Goal: Information Seeking & Learning: Learn about a topic

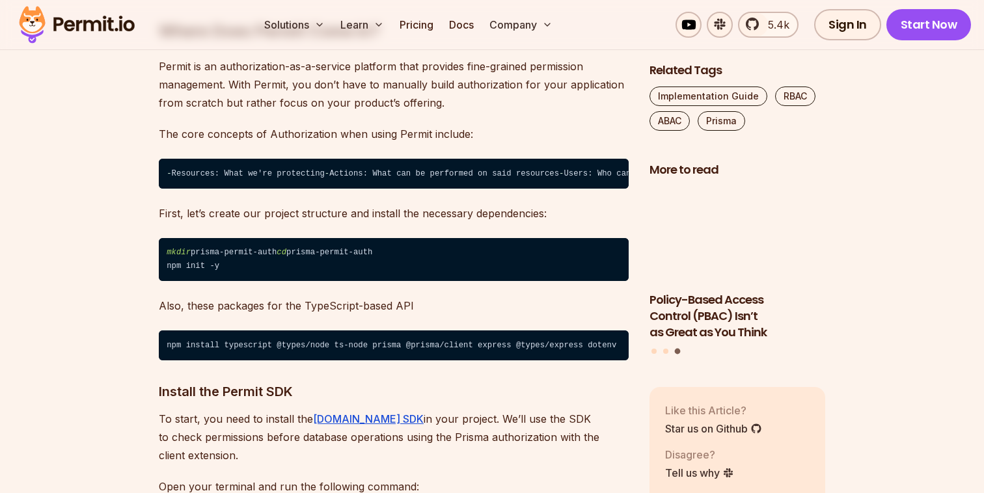
scroll to position [2044, 0]
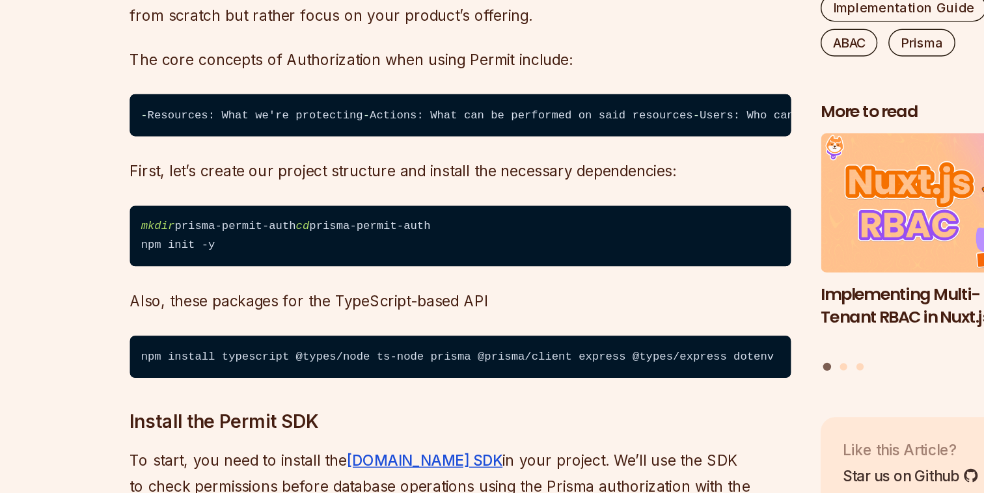
drag, startPoint x: 176, startPoint y: 240, endPoint x: 268, endPoint y: 290, distance: 104.6
click at [268, 187] on code "- Resources: What we're protecting - Actions: What can be performed on said res…" at bounding box center [394, 172] width 470 height 30
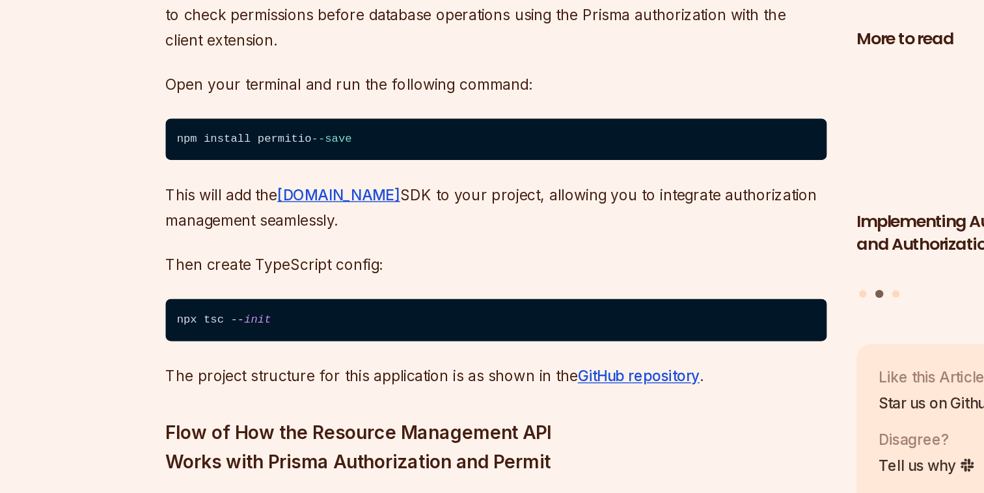
scroll to position [2332, 0]
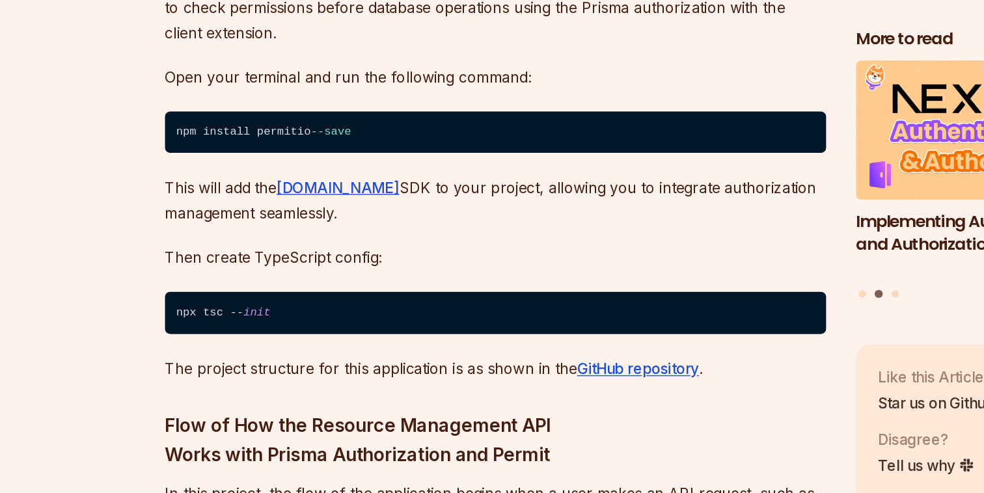
click at [234, 252] on code "npm install permitio --save" at bounding box center [394, 237] width 470 height 30
click at [320, 303] on p "This will add the Permit.io SDK to your project, allowing you to integrate auth…" at bounding box center [394, 285] width 470 height 36
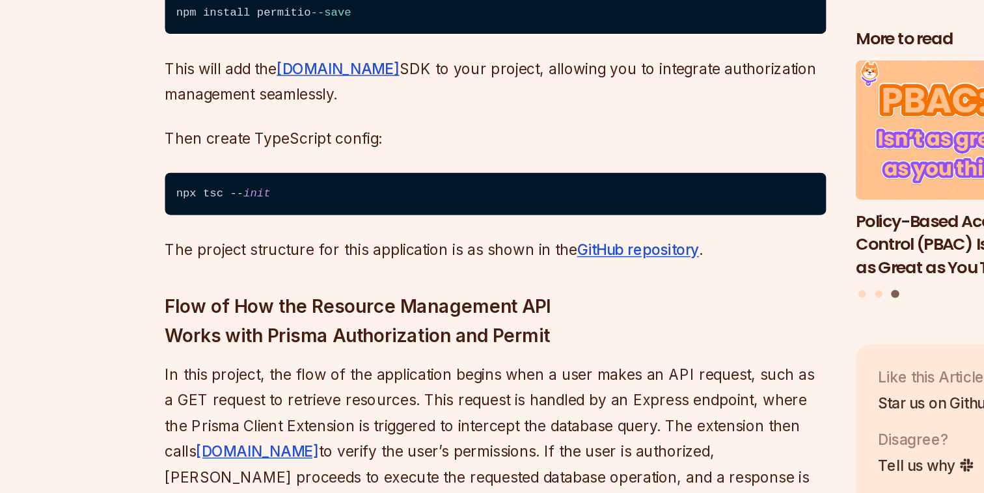
scroll to position [2416, 0]
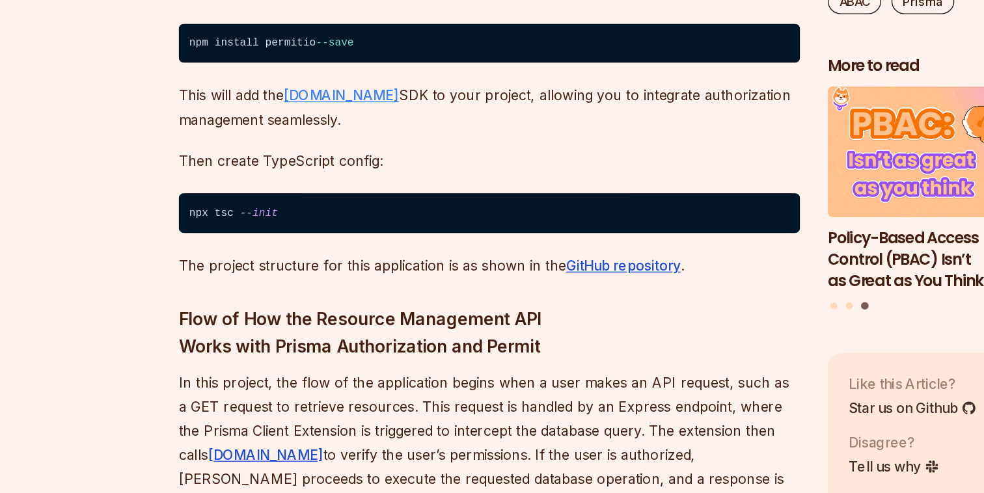
click at [267, 199] on link "Permit.io" at bounding box center [281, 191] width 87 height 13
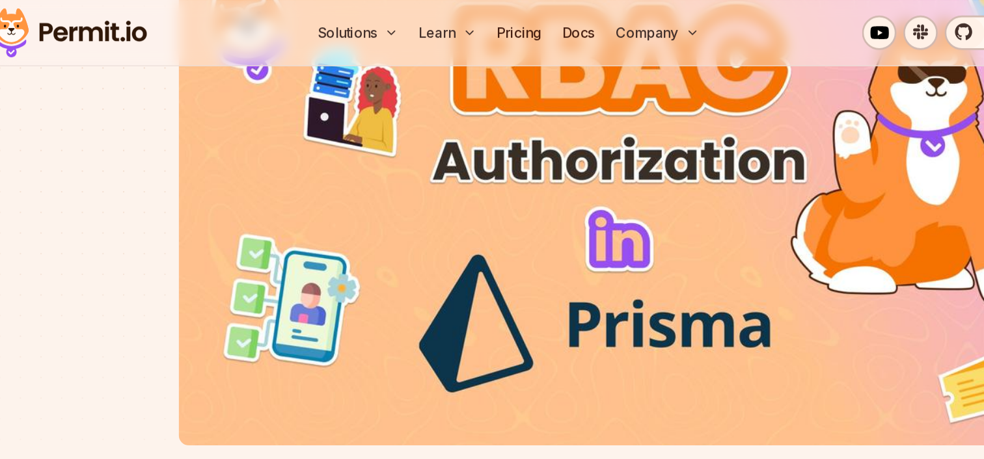
scroll to position [0, 0]
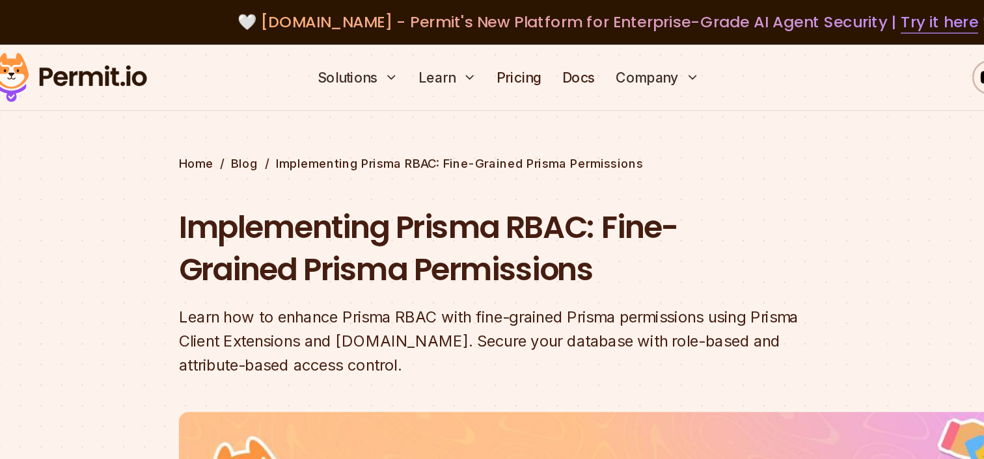
click at [119, 57] on img at bounding box center [77, 58] width 128 height 44
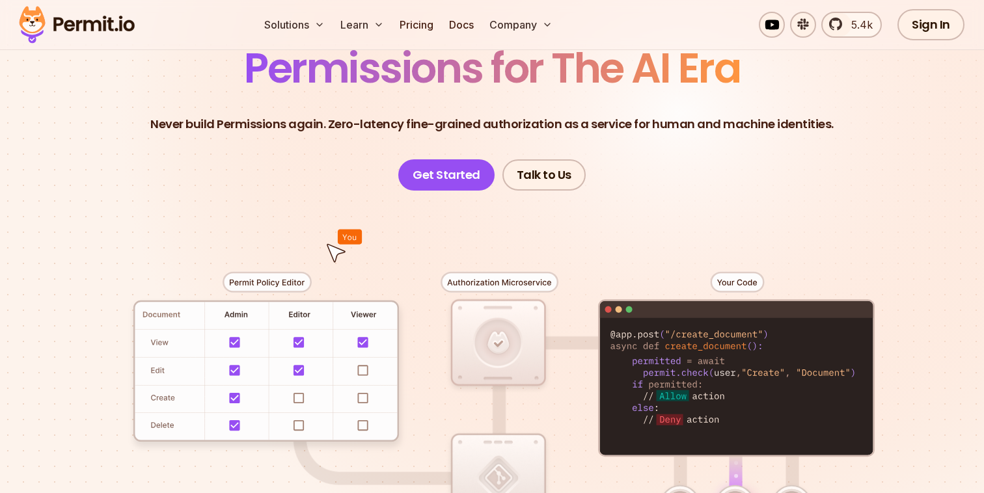
scroll to position [115, 0]
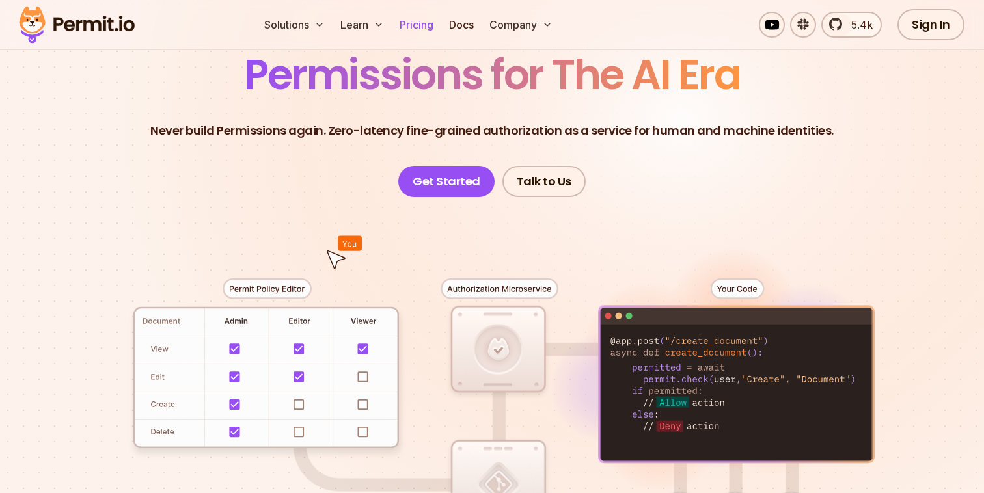
click at [416, 22] on link "Pricing" at bounding box center [416, 25] width 44 height 26
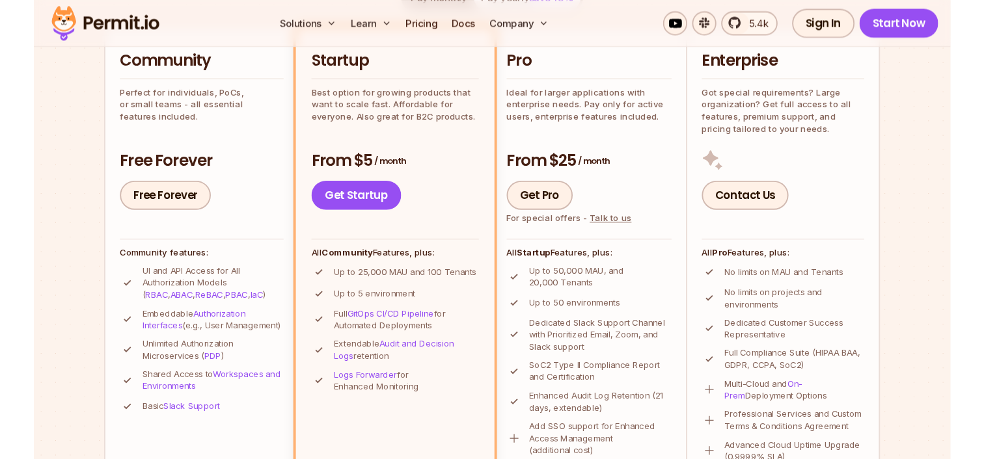
scroll to position [348, 0]
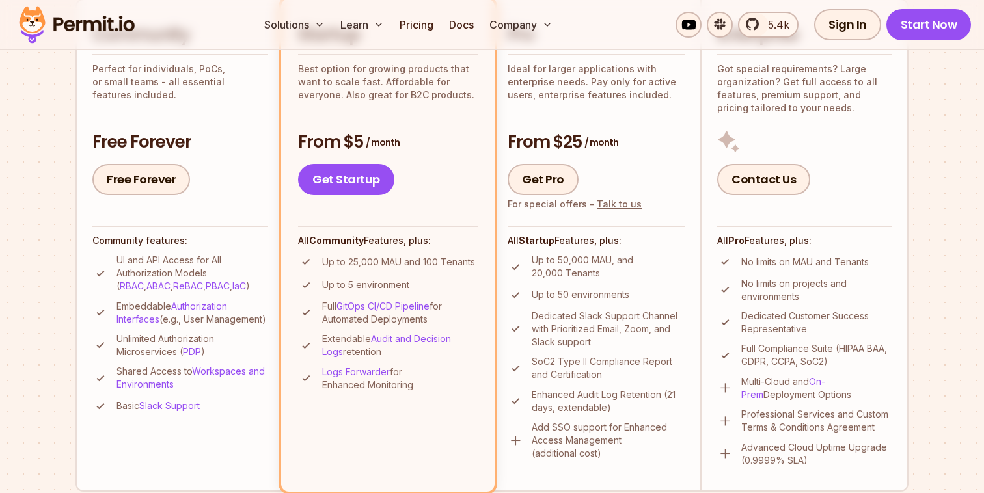
click at [134, 296] on ul "UI and API Access for All Authorization Models ( RBAC , ABAC , ReBAC , PBAC , I…" at bounding box center [180, 334] width 176 height 161
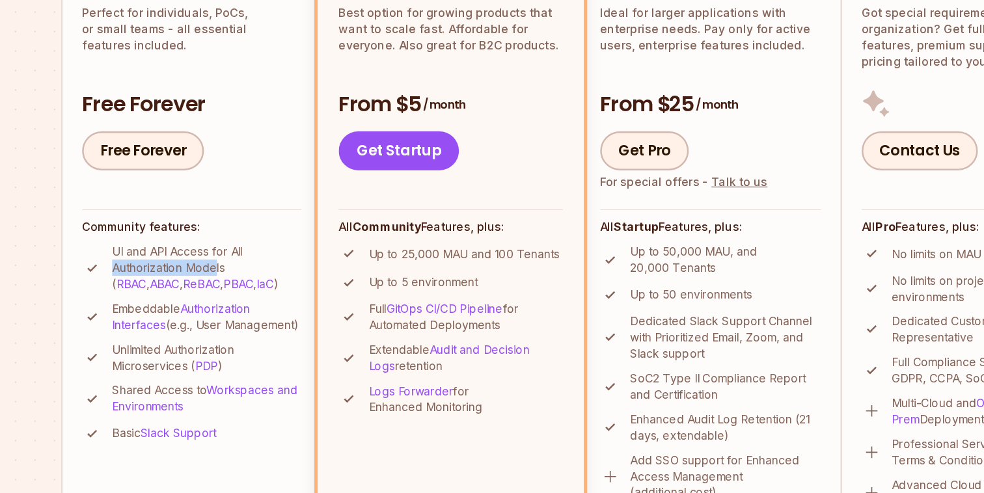
drag, startPoint x: 115, startPoint y: 273, endPoint x: 200, endPoint y: 270, distance: 85.3
click at [201, 271] on li "UI and API Access for All Authorization Models ( RBAC , ABAC , ReBAC , PBAC , I…" at bounding box center [180, 273] width 176 height 39
drag, startPoint x: 238, startPoint y: 289, endPoint x: 120, endPoint y: 274, distance: 118.7
click at [120, 274] on p "UI and API Access for All Authorization Models ( RBAC , ABAC , ReBAC , PBAC , I…" at bounding box center [192, 273] width 152 height 39
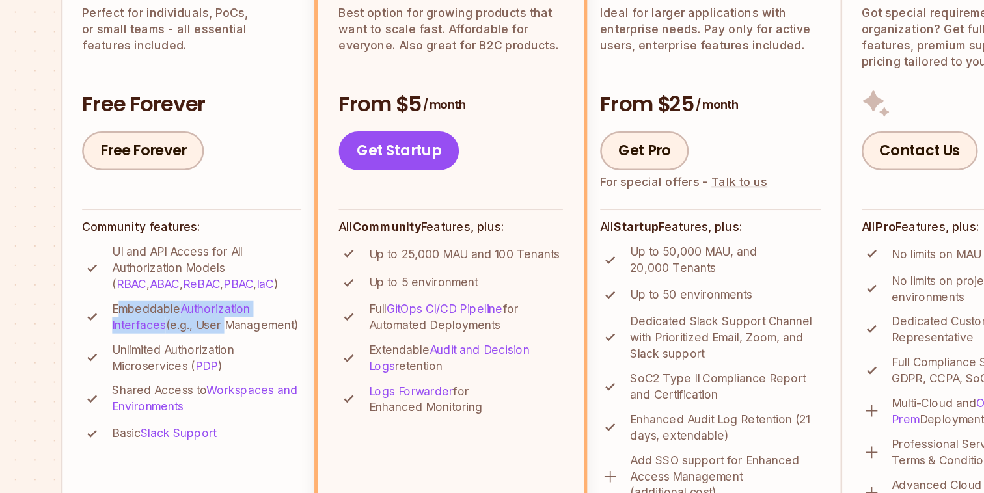
drag, startPoint x: 122, startPoint y: 303, endPoint x: 236, endPoint y: 323, distance: 115.8
click at [236, 323] on p "Embeddable Authorization Interfaces (e.g., User Management)" at bounding box center [192, 313] width 152 height 26
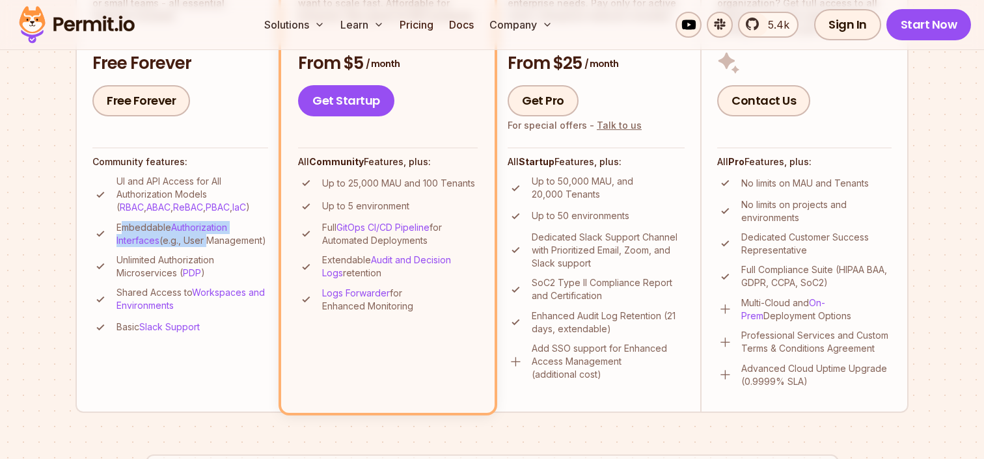
scroll to position [454, 0]
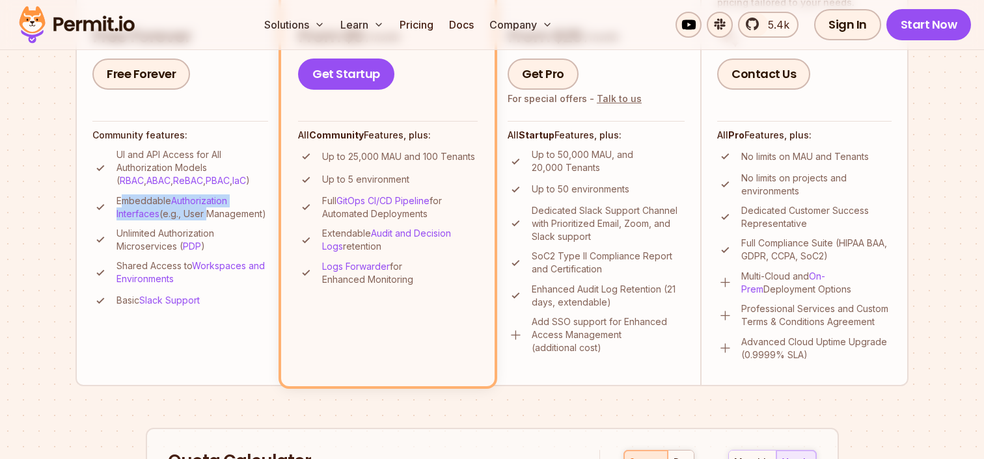
click at [204, 218] on p "Embeddable Authorization Interfaces (e.g., User Management)" at bounding box center [192, 208] width 152 height 26
drag, startPoint x: 136, startPoint y: 247, endPoint x: 171, endPoint y: 261, distance: 37.1
click at [171, 253] on p "Unlimited Authorization Microservices ( PDP )" at bounding box center [192, 240] width 152 height 26
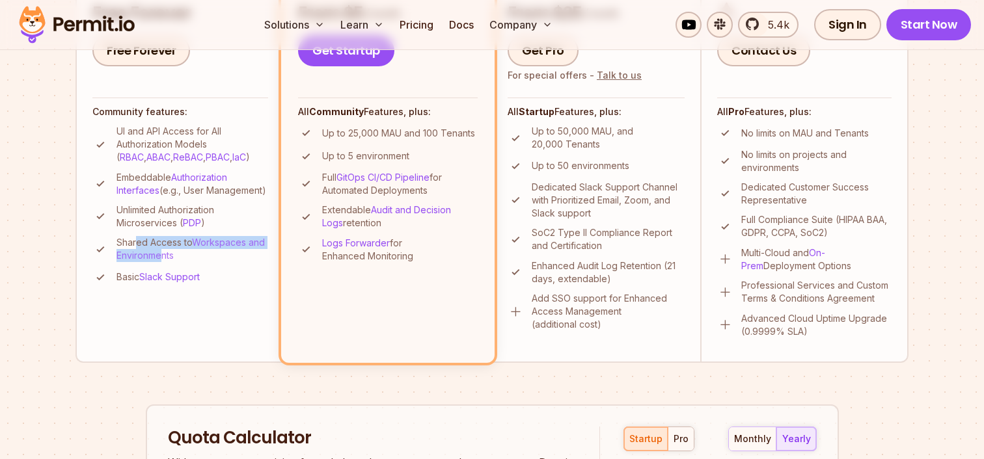
drag, startPoint x: 135, startPoint y: 257, endPoint x: 159, endPoint y: 274, distance: 30.0
click at [159, 262] on p "Shared Access to Workspaces and Environments" at bounding box center [192, 249] width 152 height 26
drag, startPoint x: 127, startPoint y: 292, endPoint x: 229, endPoint y: 291, distance: 102.2
click at [229, 286] on li "Basic Slack Support" at bounding box center [180, 277] width 176 height 16
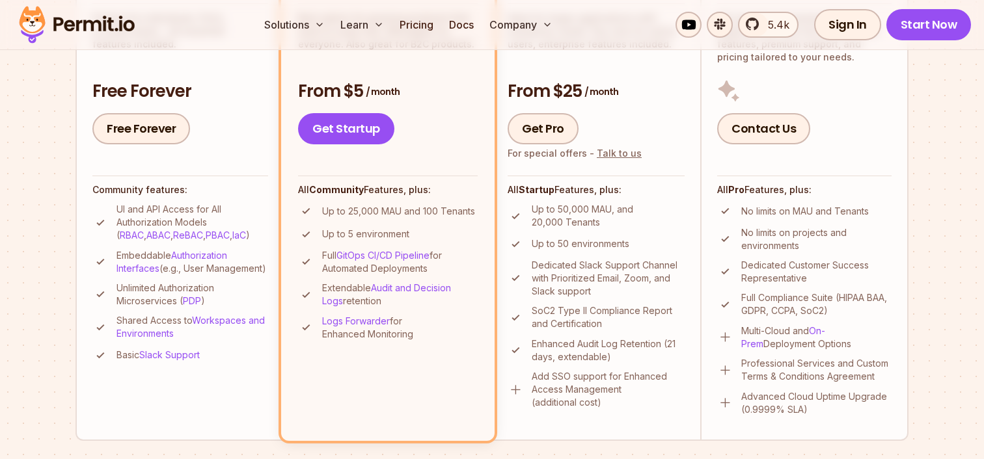
scroll to position [402, 0]
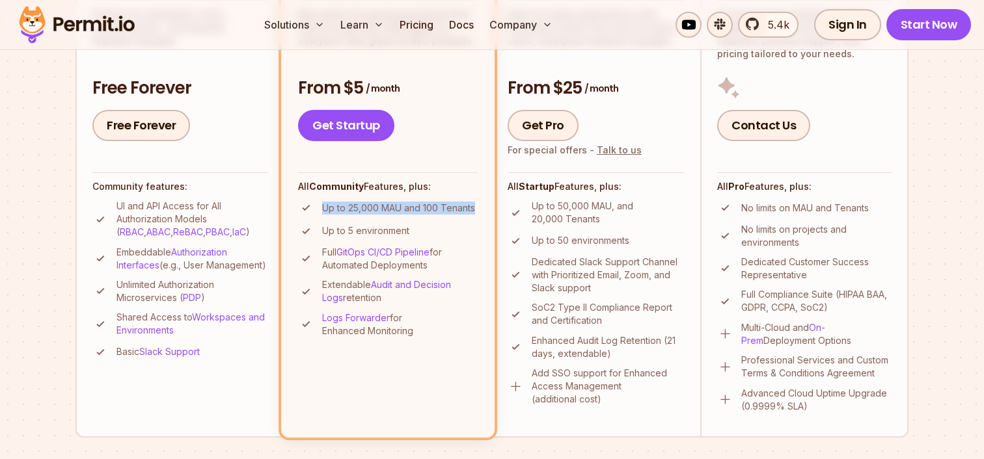
drag, startPoint x: 322, startPoint y: 207, endPoint x: 486, endPoint y: 208, distance: 164.7
click at [486, 208] on li "Startup Best option for growing products that want to scale fast. Affordable fo…" at bounding box center [387, 191] width 213 height 493
click at [351, 218] on ul "Up to 25,000 MAU and 100 Tenants Up to 5 environment Full GitOps CI/CD Pipeline…" at bounding box center [388, 269] width 180 height 138
drag, startPoint x: 474, startPoint y: 208, endPoint x: 312, endPoint y: 206, distance: 162.1
click at [312, 206] on li "Up to 25,000 MAU and 100 Tenants" at bounding box center [388, 208] width 180 height 16
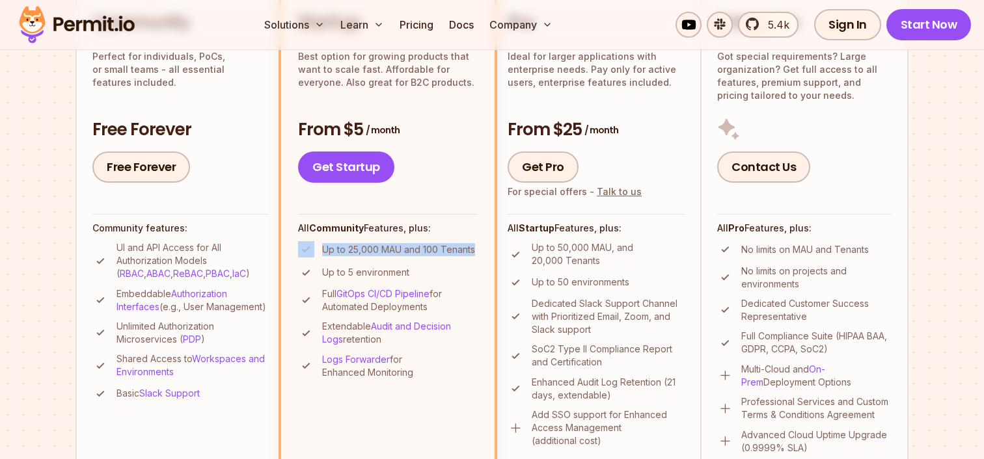
scroll to position [418, 0]
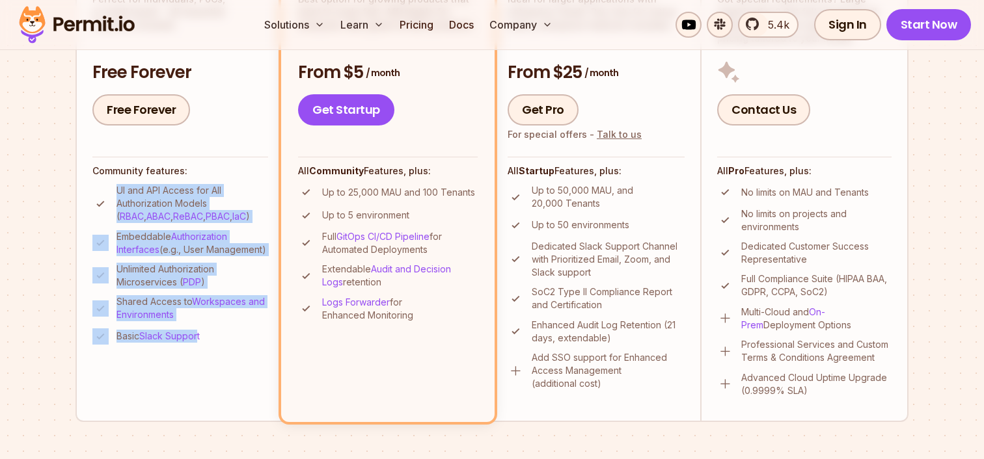
drag, startPoint x: 104, startPoint y: 182, endPoint x: 198, endPoint y: 355, distance: 197.4
click at [198, 344] on div "Community features: UI and API Access for All Authorization Models ( RBAC , ABA…" at bounding box center [180, 250] width 176 height 187
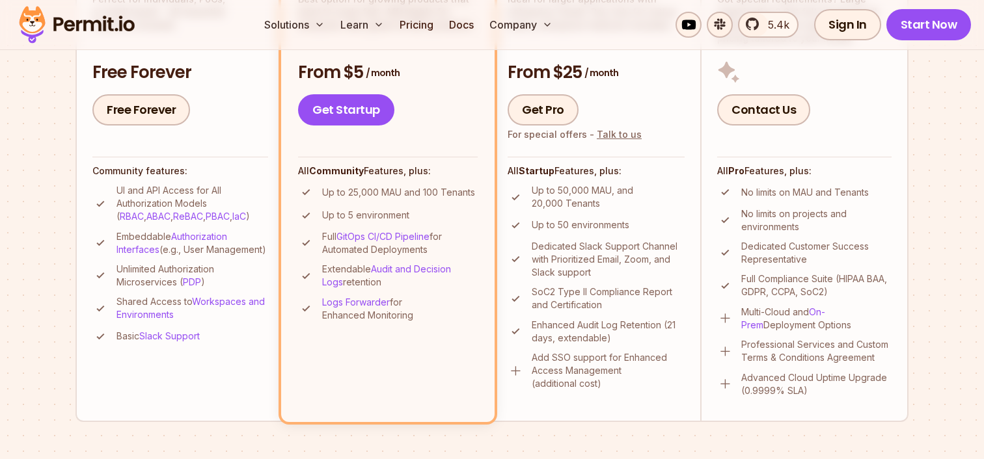
click at [230, 372] on li "Community Perfect for individuals, PoCs, or small teams - all essential feature…" at bounding box center [179, 175] width 208 height 493
drag, startPoint x: 345, startPoint y: 191, endPoint x: 424, endPoint y: 191, distance: 78.7
click at [424, 191] on p "Up to 25,000 MAU and 100 Tenants" at bounding box center [398, 192] width 153 height 13
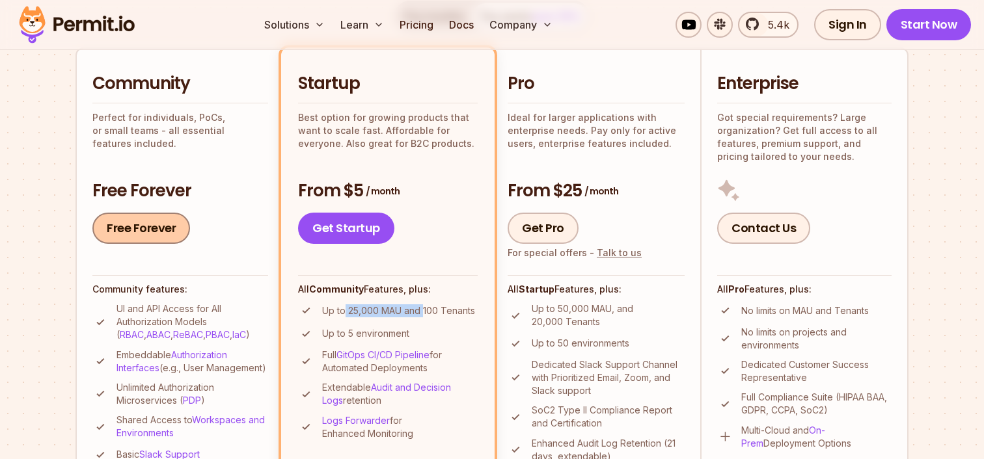
scroll to position [299, 0]
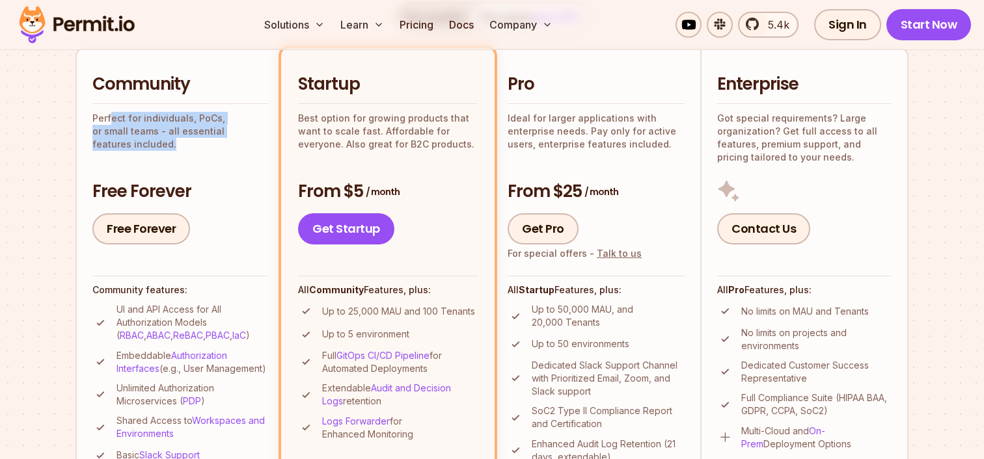
drag, startPoint x: 110, startPoint y: 120, endPoint x: 262, endPoint y: 135, distance: 152.4
click at [262, 135] on p "Perfect for individuals, PoCs, or small teams - all essential features included." at bounding box center [180, 131] width 176 height 39
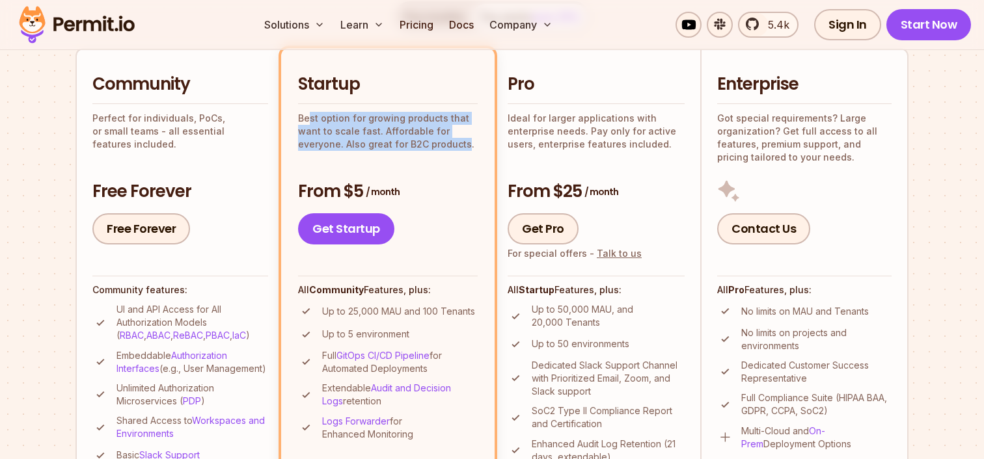
drag, startPoint x: 310, startPoint y: 116, endPoint x: 465, endPoint y: 141, distance: 156.9
click at [465, 141] on p "Best option for growing products that want to scale fast. Affordable for everyo…" at bounding box center [388, 131] width 180 height 39
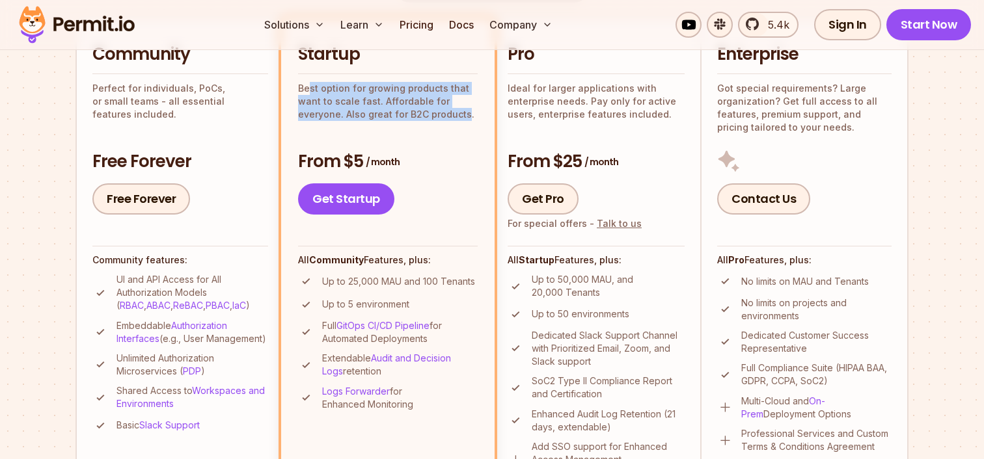
scroll to position [303, 0]
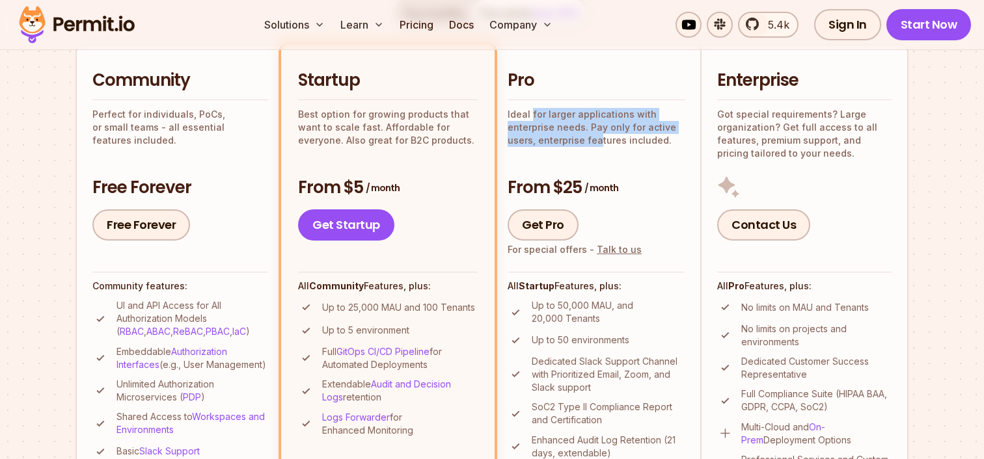
drag, startPoint x: 532, startPoint y: 116, endPoint x: 599, endPoint y: 146, distance: 73.4
click at [599, 146] on p "Ideal for larger applications with enterprise needs. Pay only for active users,…" at bounding box center [596, 127] width 177 height 39
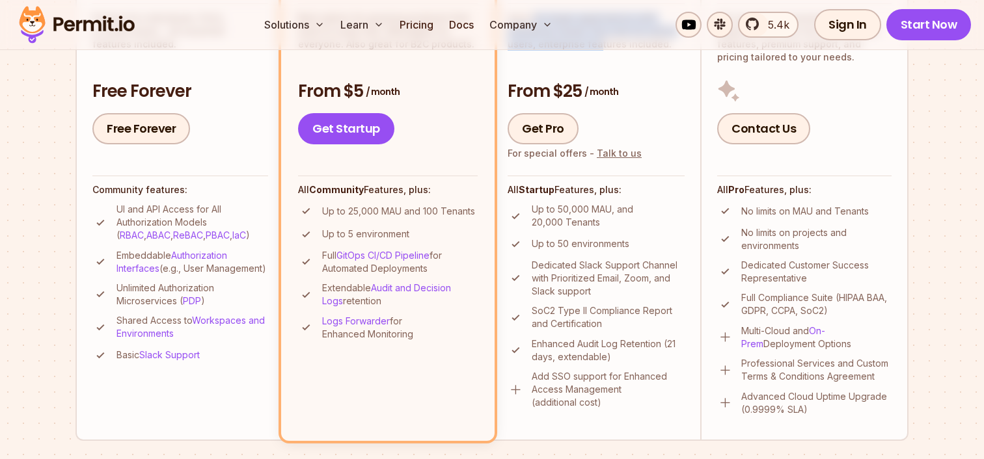
scroll to position [417, 0]
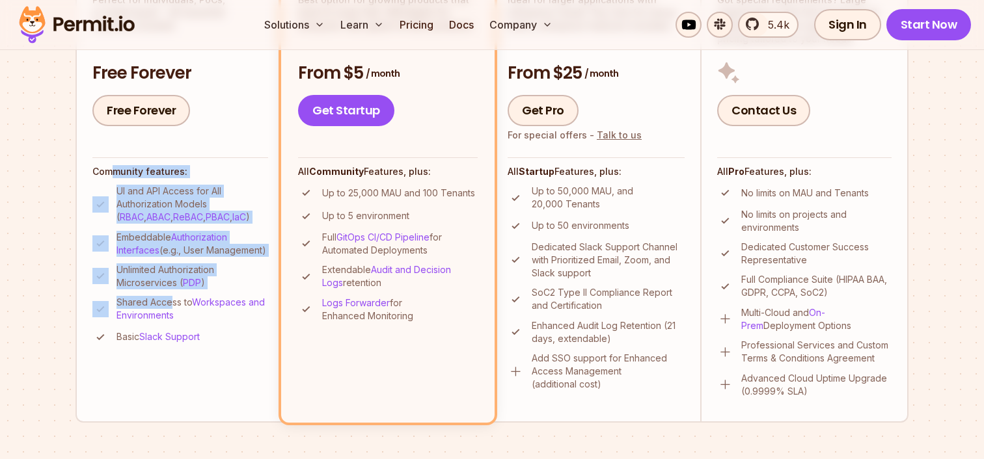
drag, startPoint x: 109, startPoint y: 173, endPoint x: 167, endPoint y: 314, distance: 152.3
click at [167, 314] on div "Community features: UI and API Access for All Authorization Models ( RBAC , ABA…" at bounding box center [180, 250] width 176 height 187
click at [191, 342] on link "Slack Support" at bounding box center [169, 336] width 61 height 11
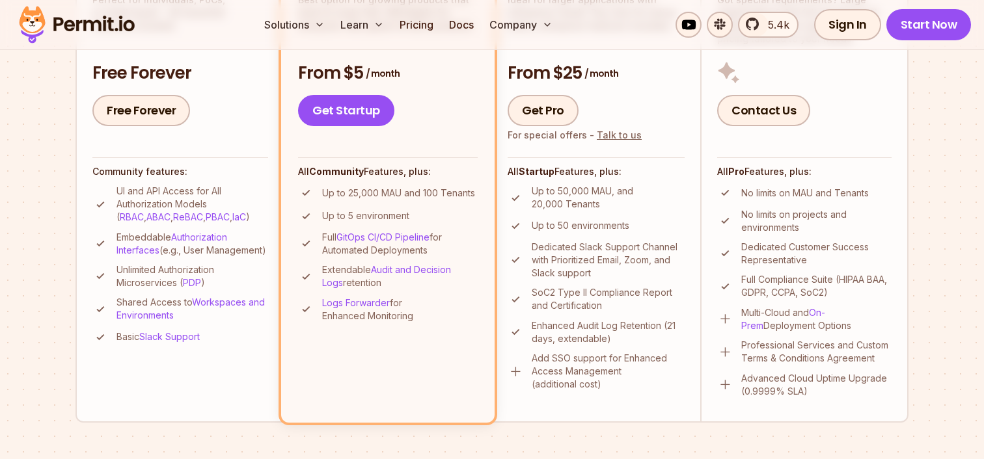
click at [349, 349] on li "Startup Best option for growing products that want to scale fast. Affordable fo…" at bounding box center [387, 176] width 213 height 493
drag, startPoint x: 332, startPoint y: 200, endPoint x: 358, endPoint y: 225, distance: 35.9
click at [358, 226] on ul "Up to 25,000 MAU and 100 Tenants Up to 5 environment Full GitOps CI/CD Pipeline…" at bounding box center [388, 254] width 180 height 138
click at [448, 127] on li "Startup Best option for growing products that want to scale fast. Affordable fo…" at bounding box center [387, 176] width 213 height 493
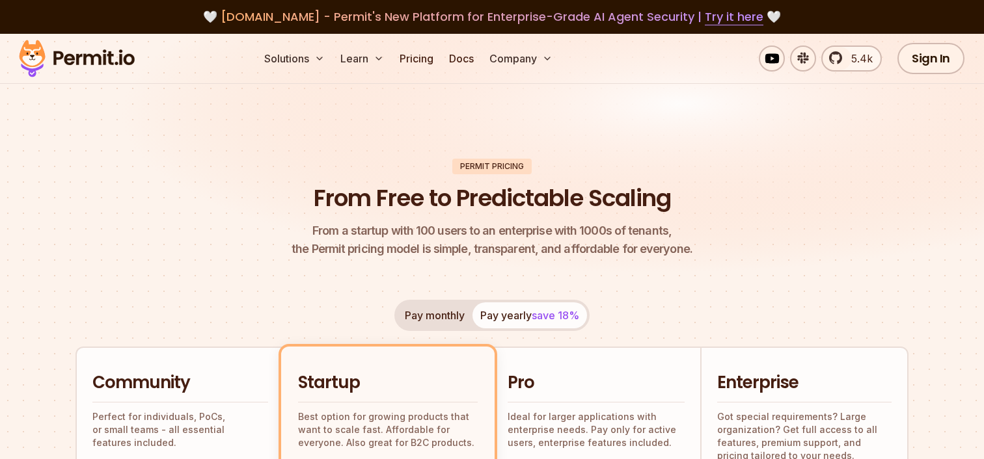
click at [424, 321] on button "Pay monthly" at bounding box center [434, 316] width 75 height 26
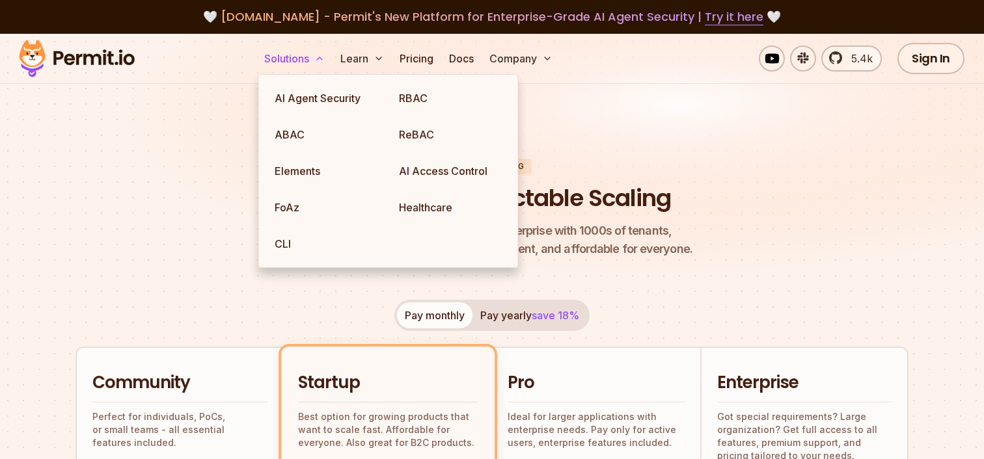
click at [279, 57] on button "Solutions" at bounding box center [294, 59] width 71 height 26
click at [431, 104] on link "RBAC" at bounding box center [451, 98] width 124 height 36
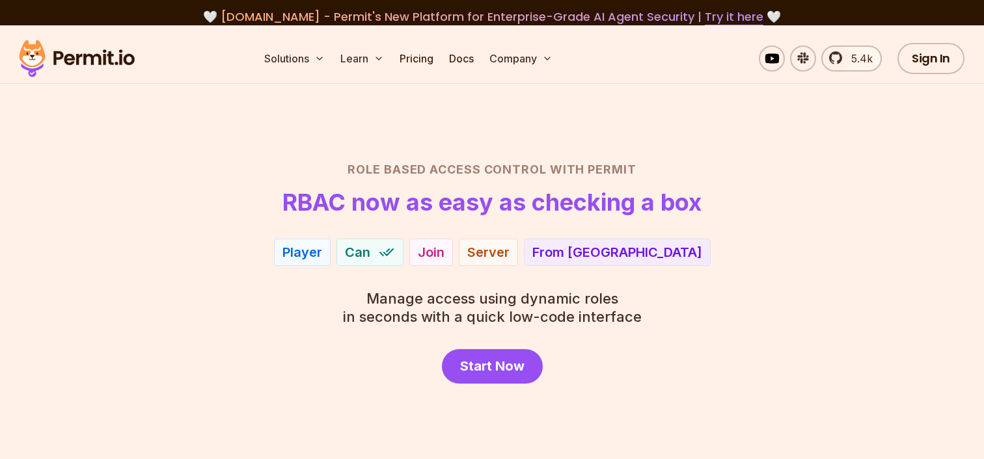
click at [713, 372] on div "Start Now" at bounding box center [491, 366] width 911 height 34
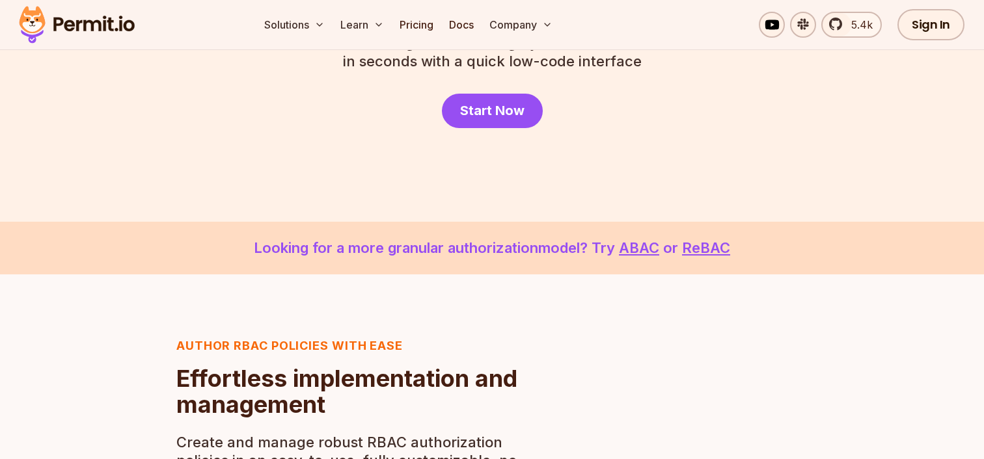
scroll to position [249, 0]
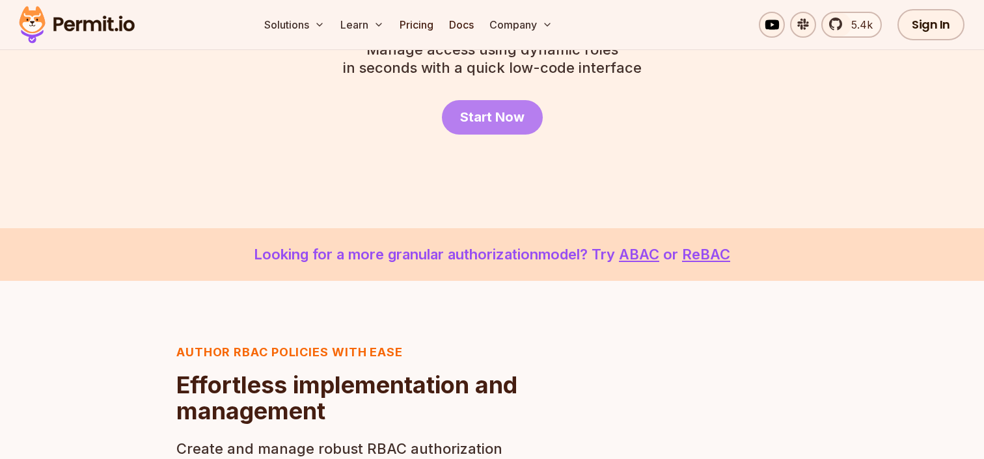
click at [481, 122] on span "Start Now" at bounding box center [492, 117] width 64 height 18
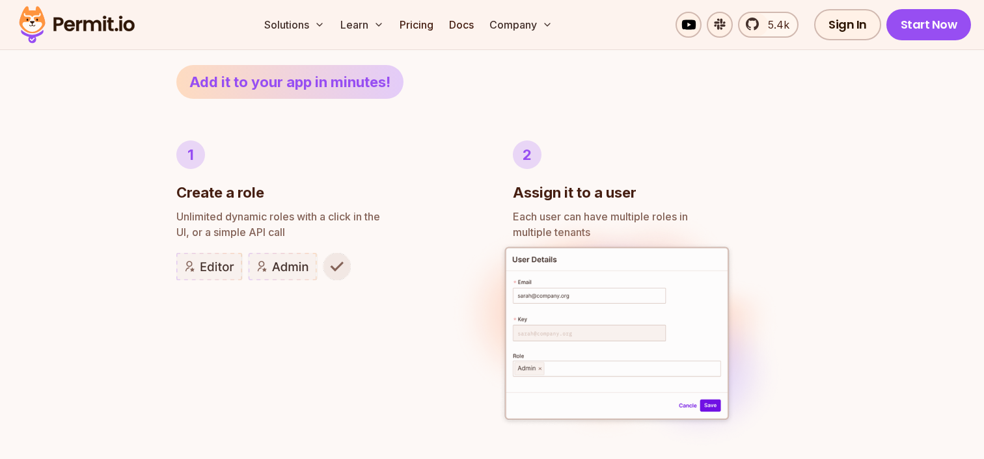
scroll to position [704, 0]
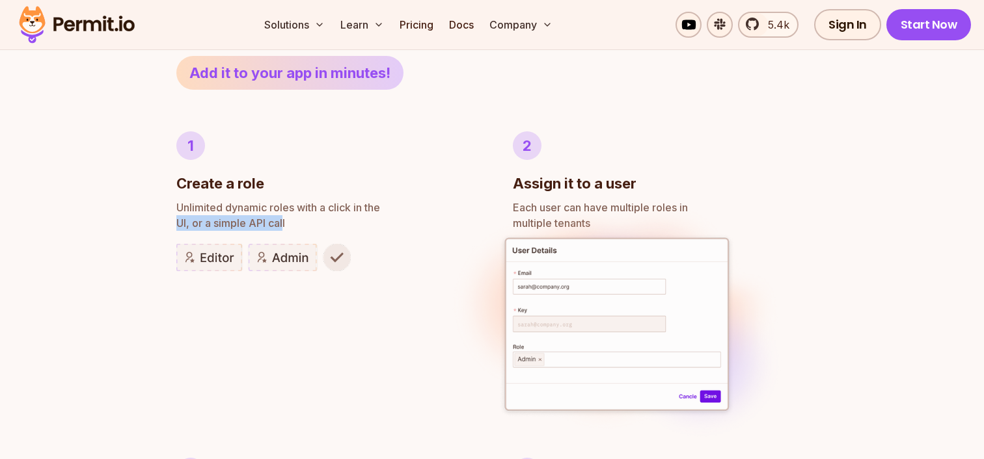
drag, startPoint x: 176, startPoint y: 221, endPoint x: 285, endPoint y: 221, distance: 108.7
click at [285, 221] on p "Unlimited dynamic roles with a click in the UI, or a simple API call" at bounding box center [323, 215] width 295 height 31
click at [377, 360] on li "1 Create a role Unlimited dynamic roles with a click in the UI, or a simple API…" at bounding box center [323, 274] width 295 height 286
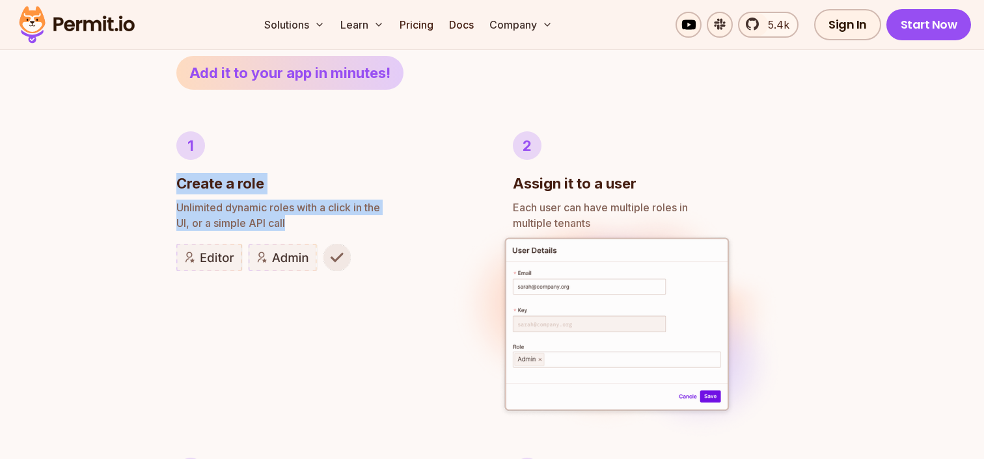
drag, startPoint x: 176, startPoint y: 178, endPoint x: 294, endPoint y: 229, distance: 128.3
click at [294, 230] on div "Author RBAC POLICIES with EASE Role Based Access Control Effortless implementat…" at bounding box center [492, 447] width 984 height 1240
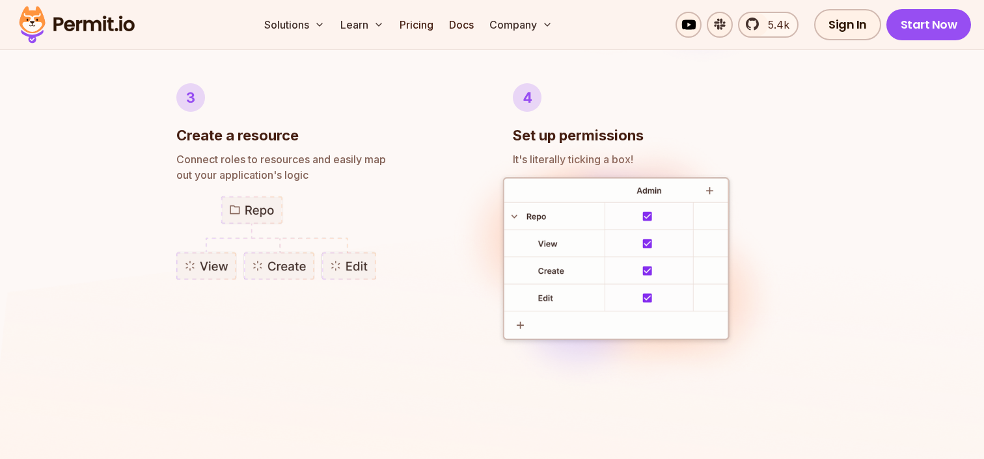
scroll to position [1075, 0]
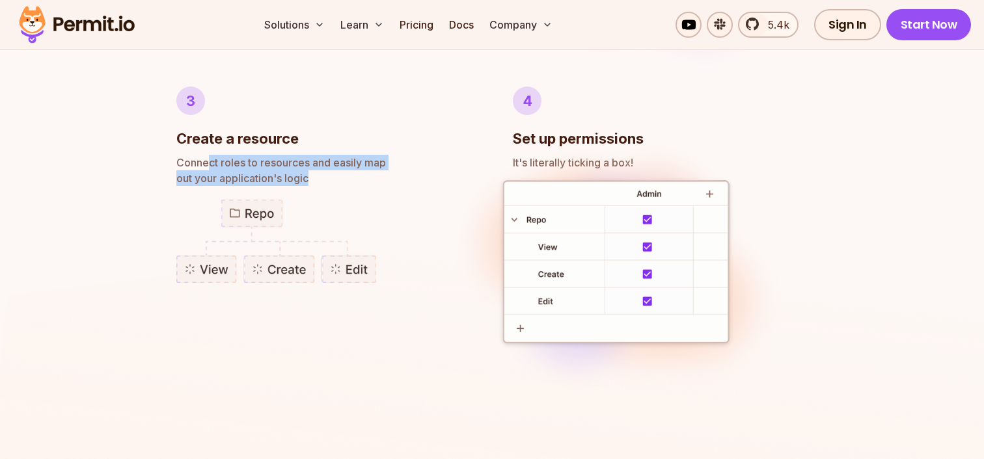
drag, startPoint x: 210, startPoint y: 164, endPoint x: 320, endPoint y: 183, distance: 112.2
click at [320, 183] on p "Connect roles to resources and easily map out your application's logic" at bounding box center [323, 170] width 295 height 31
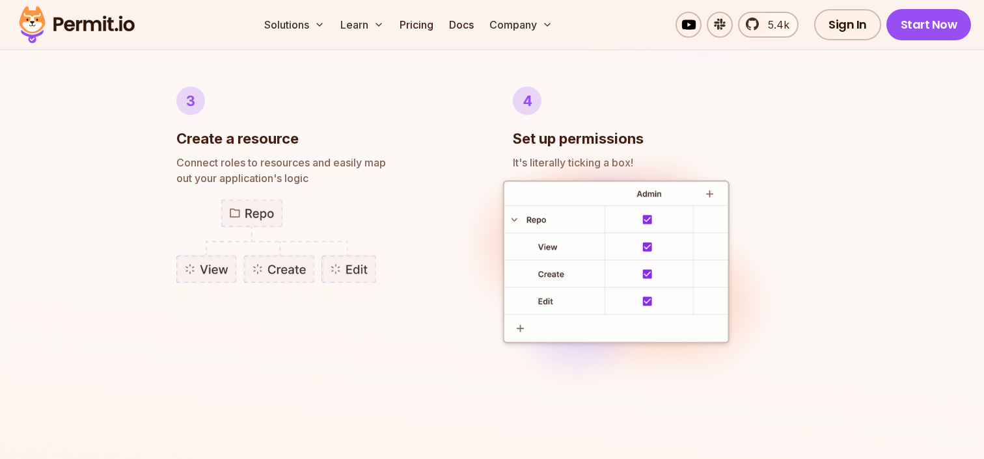
click at [396, 230] on figure at bounding box center [323, 241] width 295 height 84
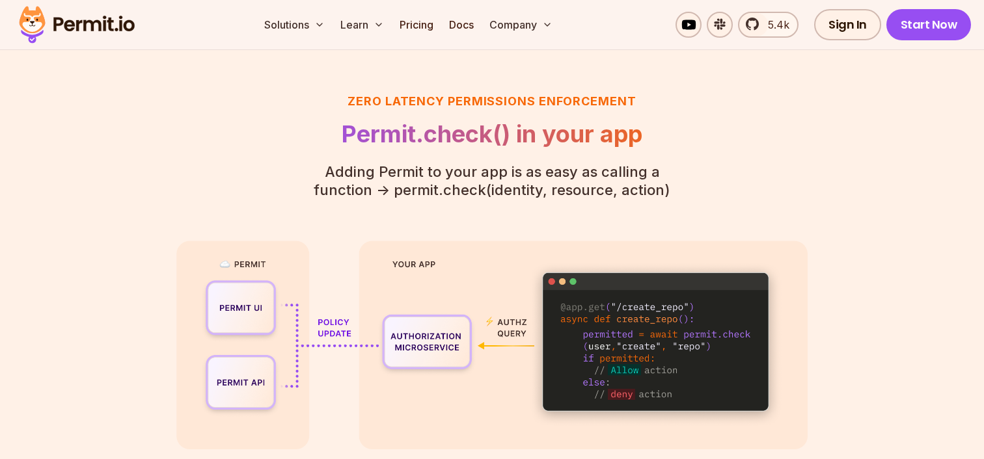
scroll to position [2860, 0]
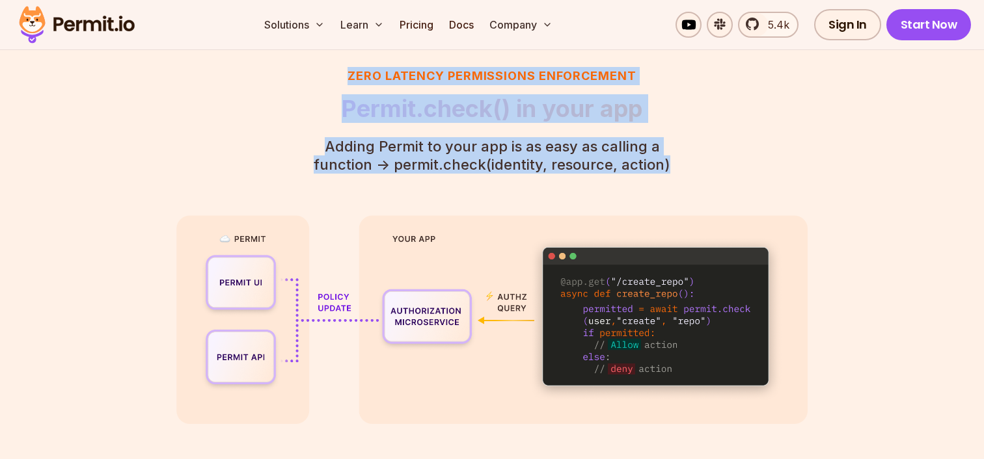
drag, startPoint x: 344, startPoint y: 76, endPoint x: 672, endPoint y: 160, distance: 338.6
click at [672, 160] on header "Zero latency Permissions enforcement Permit.check() in your app Adding Permit t…" at bounding box center [492, 120] width 397 height 107
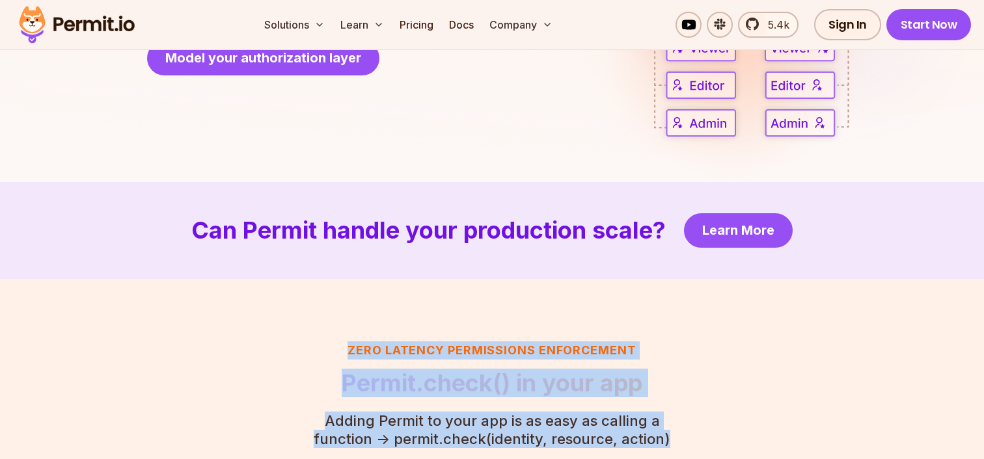
scroll to position [2388, 0]
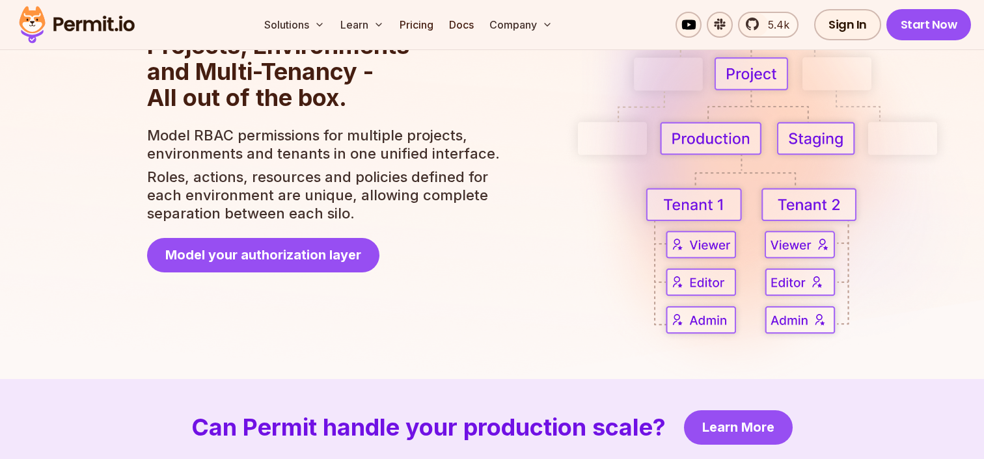
click at [582, 278] on img at bounding box center [782, 124] width 437 height 558
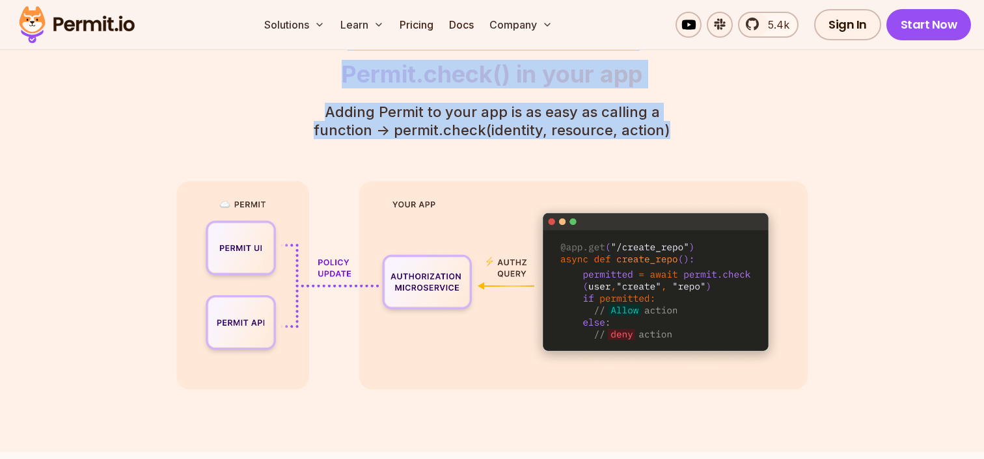
scroll to position [2897, 0]
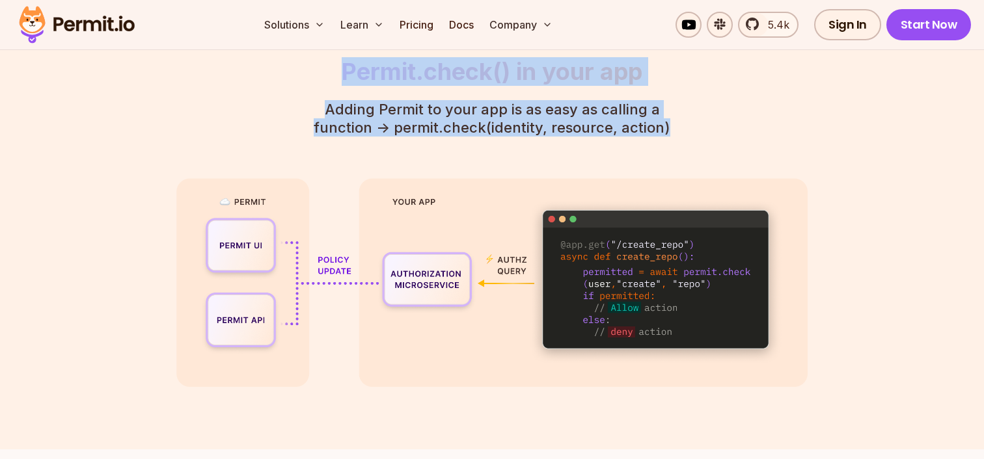
click at [508, 378] on img at bounding box center [491, 282] width 631 height 209
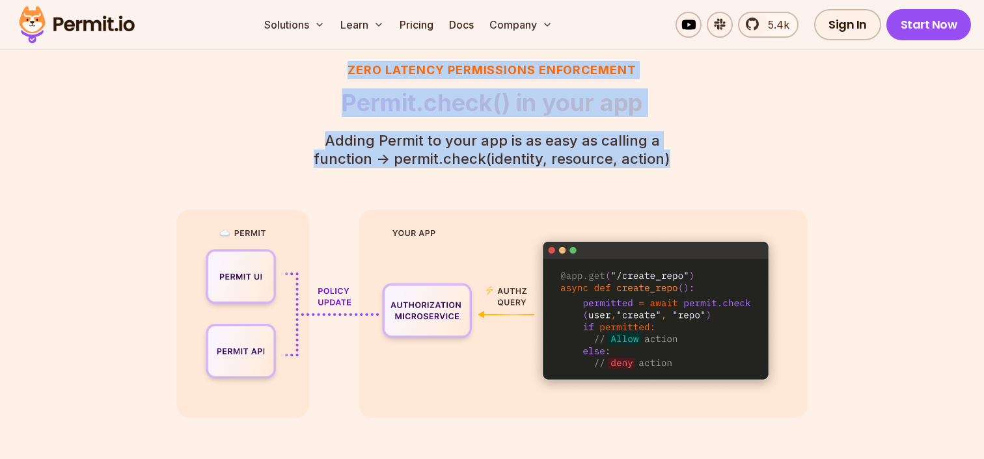
click at [357, 176] on div "Zero latency Permissions enforcement Permit.check() in your app Adding Permit t…" at bounding box center [491, 239] width 631 height 357
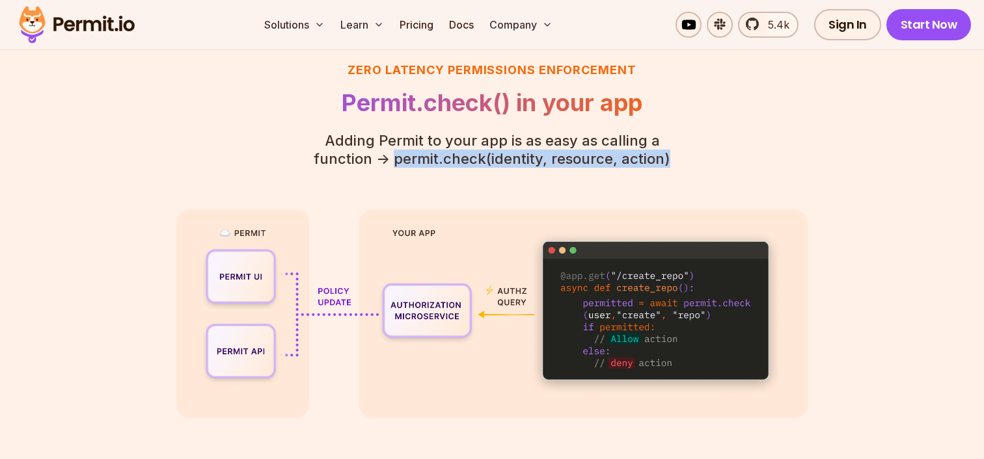
drag, startPoint x: 365, startPoint y: 160, endPoint x: 650, endPoint y: 156, distance: 285.1
click at [650, 156] on p "Adding Permit to your app is as easy as calling a function - > permit.check(ide…" at bounding box center [492, 149] width 397 height 36
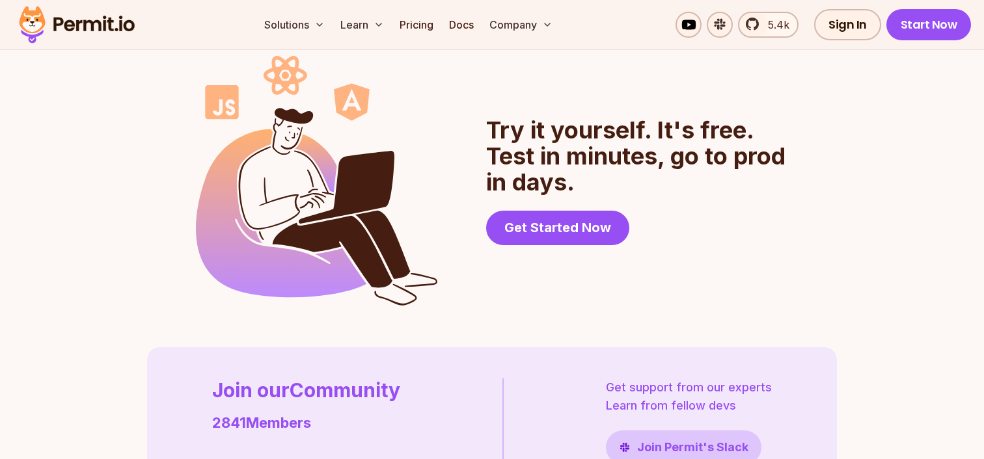
scroll to position [3323, 0]
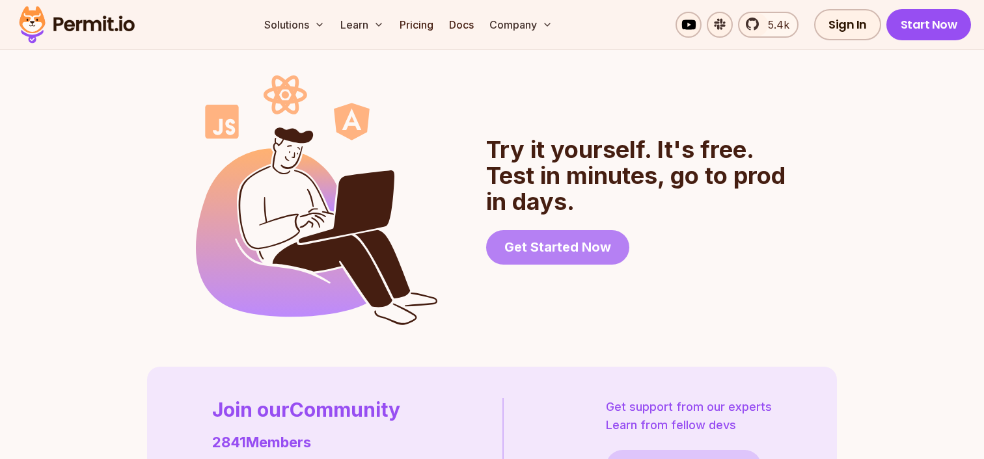
click at [568, 253] on link "Get Started Now" at bounding box center [557, 247] width 143 height 34
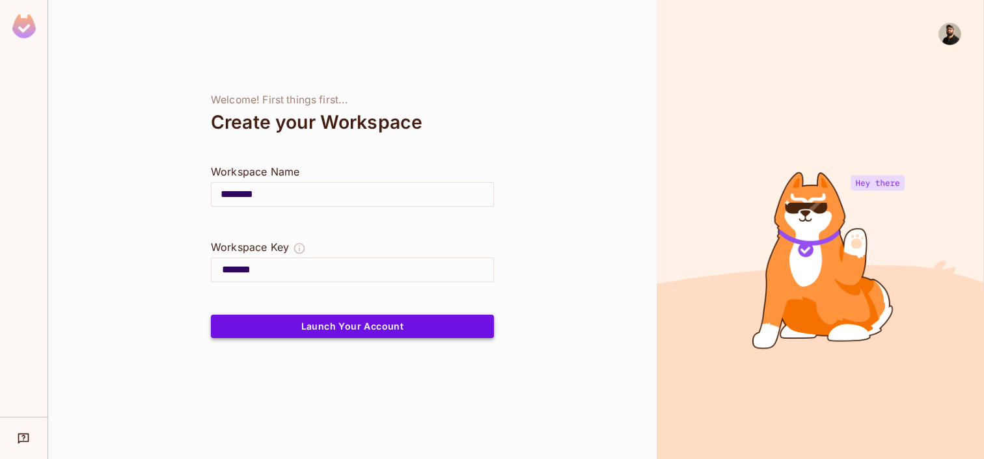
click at [315, 327] on button "Launch Your Account" at bounding box center [352, 326] width 283 height 23
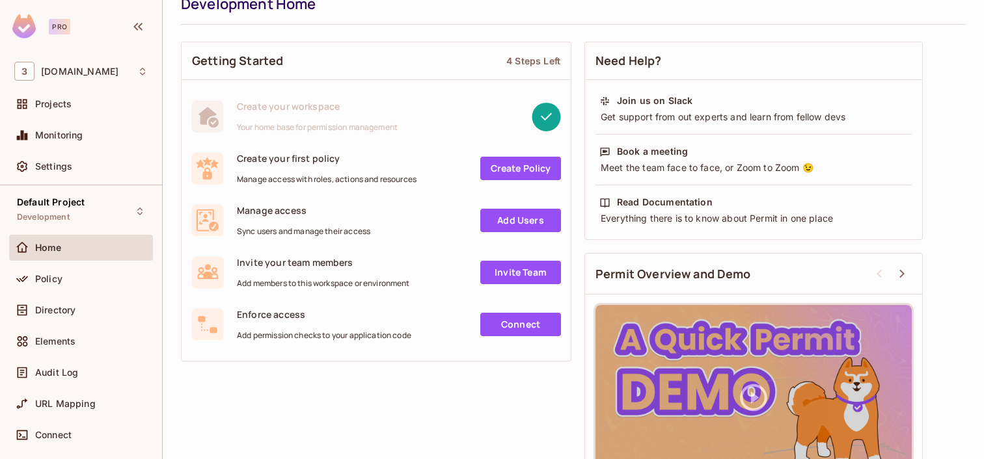
scroll to position [106, 0]
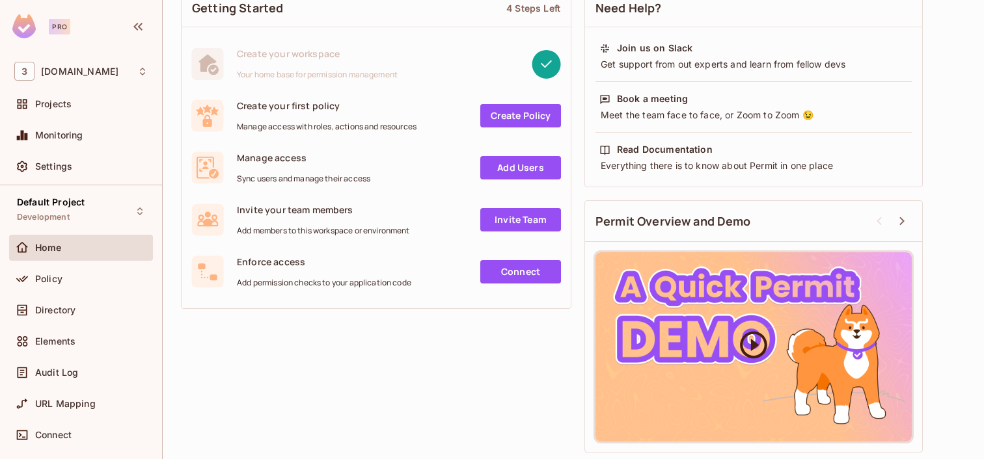
click at [759, 348] on icon at bounding box center [753, 345] width 33 height 33
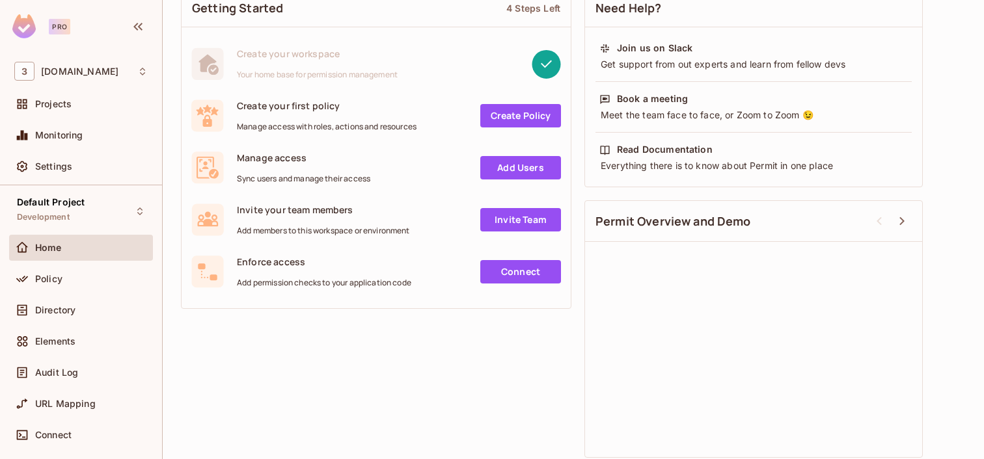
click at [497, 379] on div "Getting Started 4 Steps Left Create your workspace Your home base for permissio…" at bounding box center [573, 223] width 785 height 482
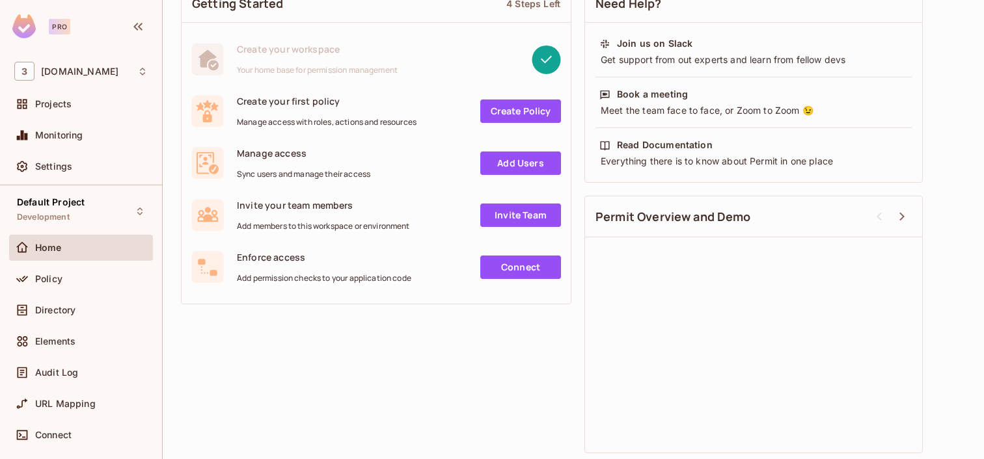
scroll to position [0, 0]
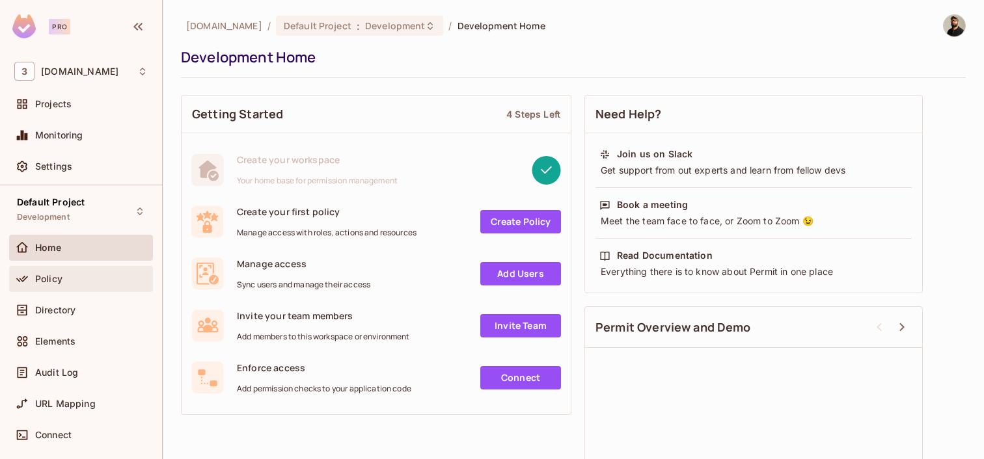
click at [66, 273] on div "Policy" at bounding box center [80, 279] width 133 height 16
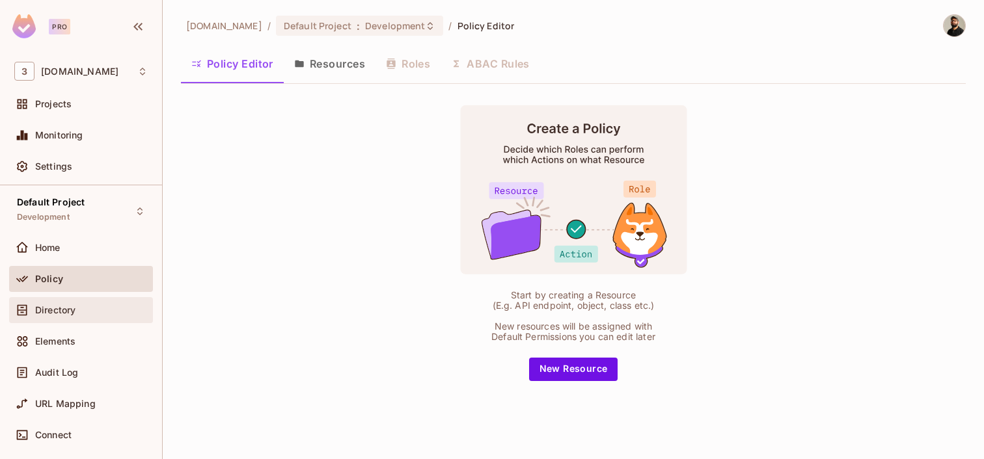
click at [79, 309] on div "Directory" at bounding box center [91, 310] width 113 height 10
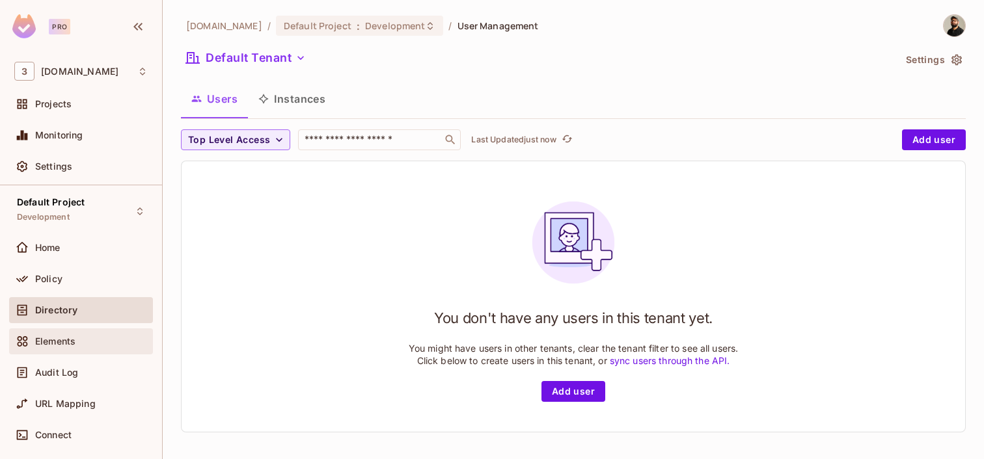
click at [71, 335] on div "Elements" at bounding box center [80, 342] width 133 height 16
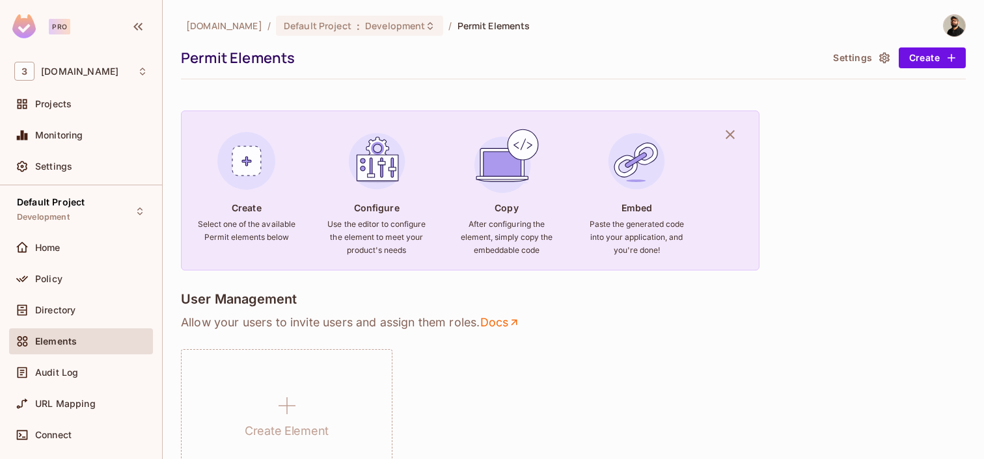
click at [628, 320] on p "Allow your users to invite users and assign them roles . Docs" at bounding box center [573, 323] width 785 height 16
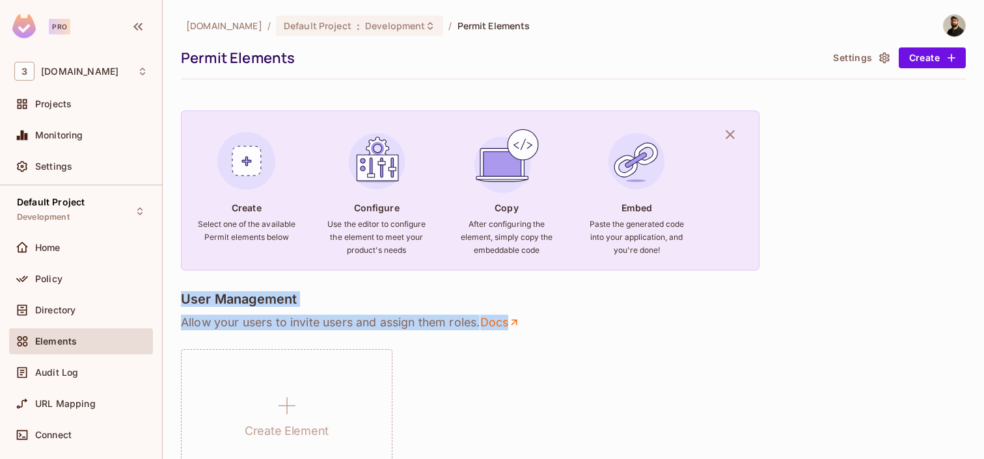
drag, startPoint x: 558, startPoint y: 325, endPoint x: 171, endPoint y: 303, distance: 387.9
click at [171, 303] on div "32nd.com / Default Project : Development / Permit Elements Permit Elements Sett…" at bounding box center [573, 229] width 821 height 459
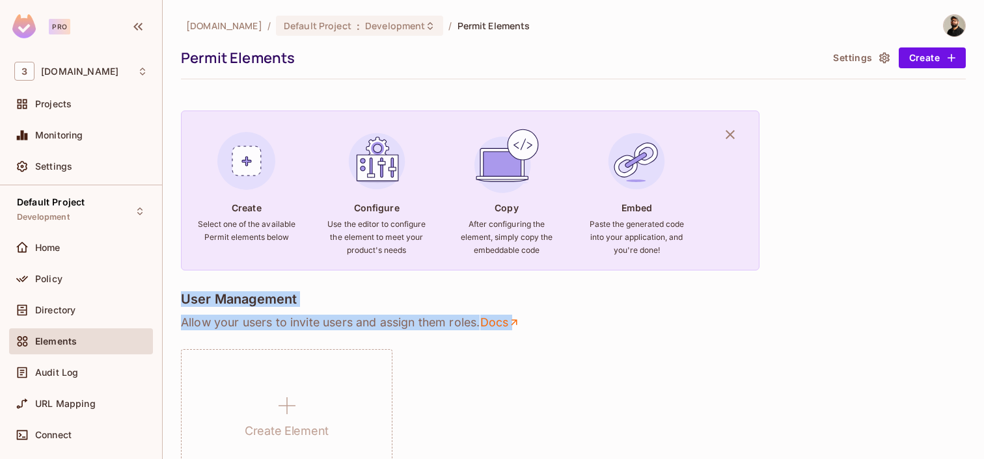
drag, startPoint x: 176, startPoint y: 275, endPoint x: 681, endPoint y: 333, distance: 508.4
click at [681, 333] on div "32nd.com / Default Project : Development / Permit Elements Permit Elements Sett…" at bounding box center [573, 229] width 821 height 459
click at [610, 320] on p "Allow your users to invite users and assign them roles . Docs" at bounding box center [573, 323] width 785 height 16
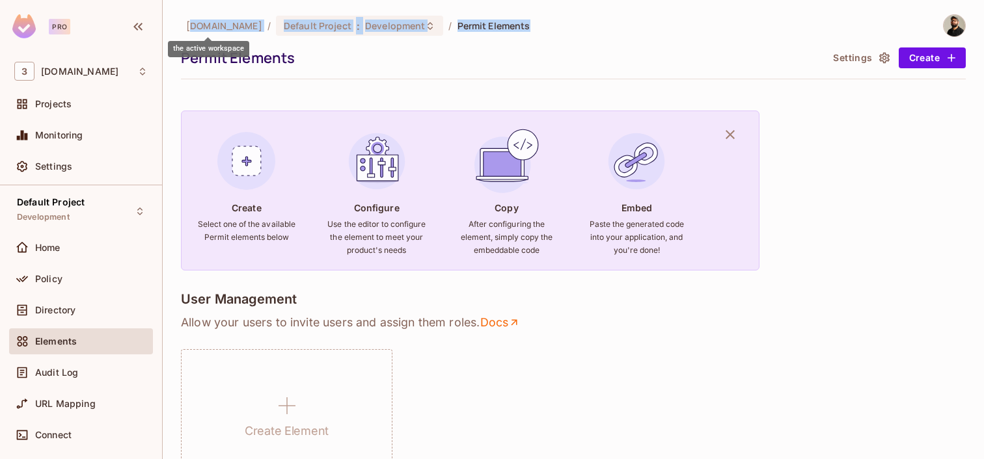
drag, startPoint x: 508, startPoint y: 30, endPoint x: 190, endPoint y: 24, distance: 318.3
click at [190, 24] on div "32nd.com / Default Project : Development / Permit Elements" at bounding box center [573, 25] width 785 height 23
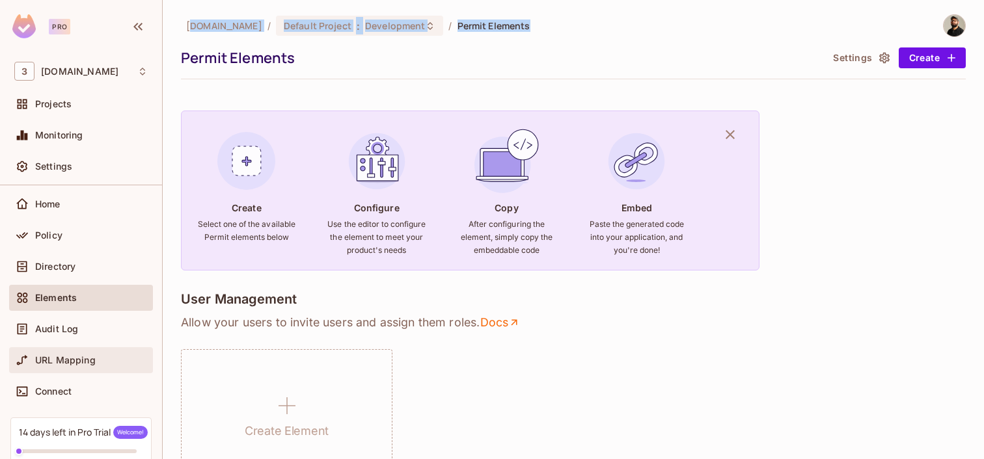
scroll to position [130, 0]
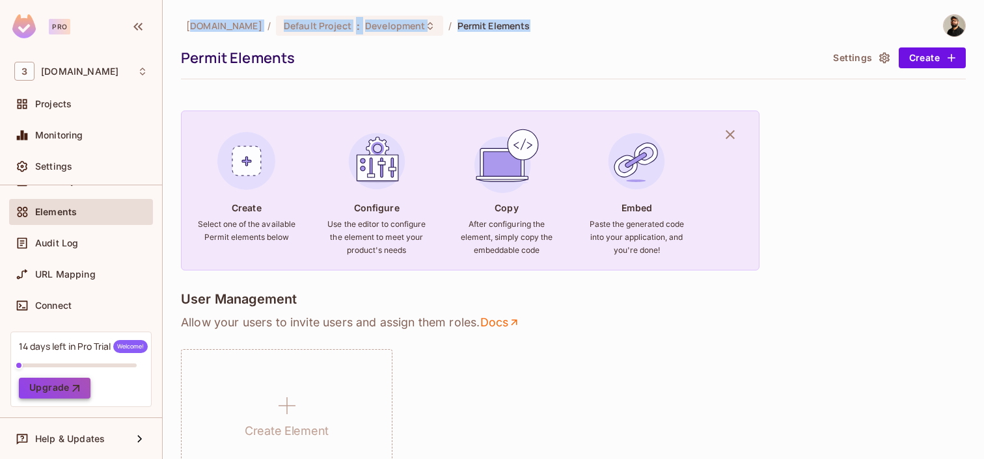
click at [76, 388] on icon "button" at bounding box center [76, 388] width 13 height 13
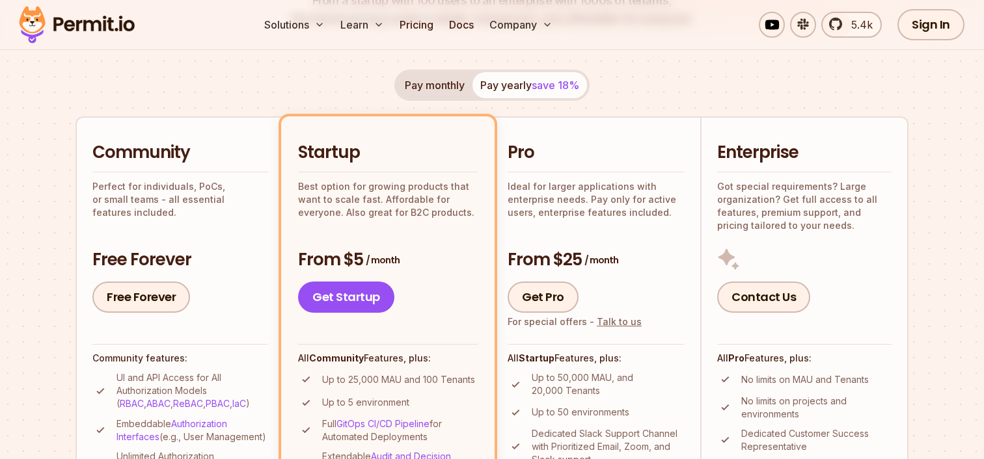
scroll to position [231, 0]
drag, startPoint x: 629, startPoint y: 254, endPoint x: 530, endPoint y: 254, distance: 98.9
click at [530, 254] on h3 "From $25 / month" at bounding box center [596, 259] width 177 height 23
drag, startPoint x: 624, startPoint y: 264, endPoint x: 497, endPoint y: 264, distance: 126.9
click at [497, 264] on li "Pro Ideal for larger applications with enterprise needs. Pay only for active us…" at bounding box center [596, 362] width 208 height 493
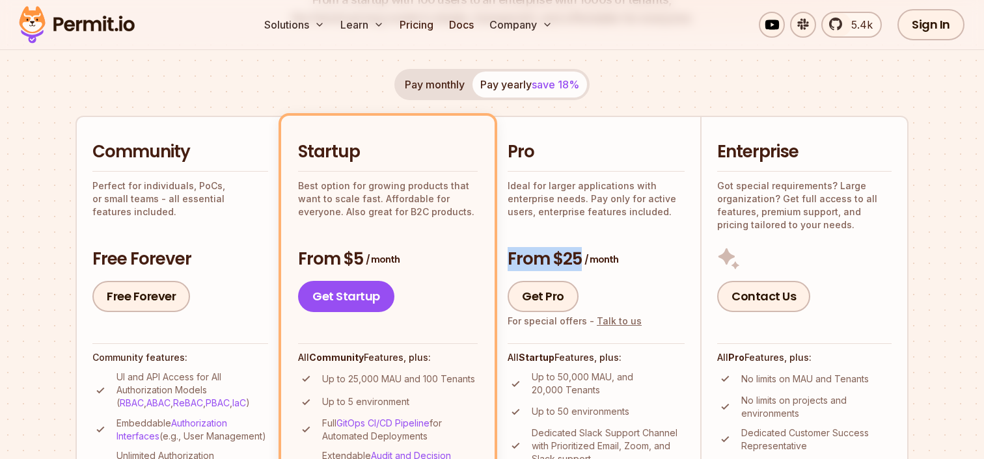
click at [681, 262] on h3 "From $25 / month" at bounding box center [596, 259] width 177 height 23
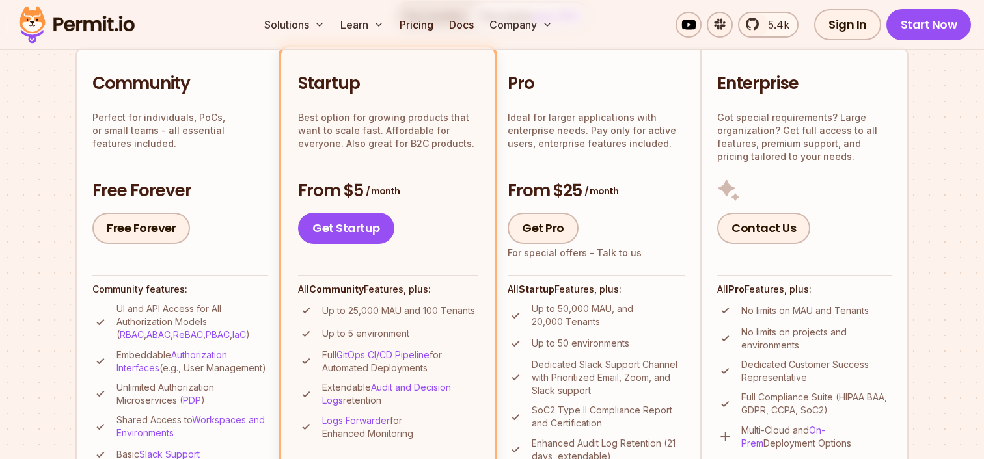
scroll to position [322, 0]
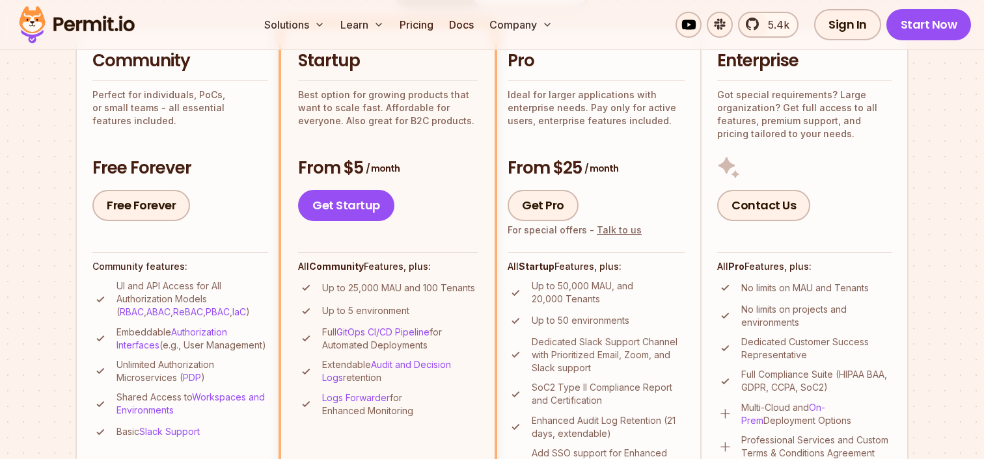
drag, startPoint x: 560, startPoint y: 288, endPoint x: 607, endPoint y: 288, distance: 46.9
click at [607, 288] on p "Up to 50,000 MAU, and 20,000 Tenants" at bounding box center [608, 293] width 153 height 26
drag, startPoint x: 612, startPoint y: 286, endPoint x: 541, endPoint y: 281, distance: 71.1
click at [540, 282] on p "Up to 50,000 MAU, and 20,000 Tenants" at bounding box center [608, 293] width 153 height 26
drag, startPoint x: 530, startPoint y: 284, endPoint x: 632, endPoint y: 297, distance: 102.4
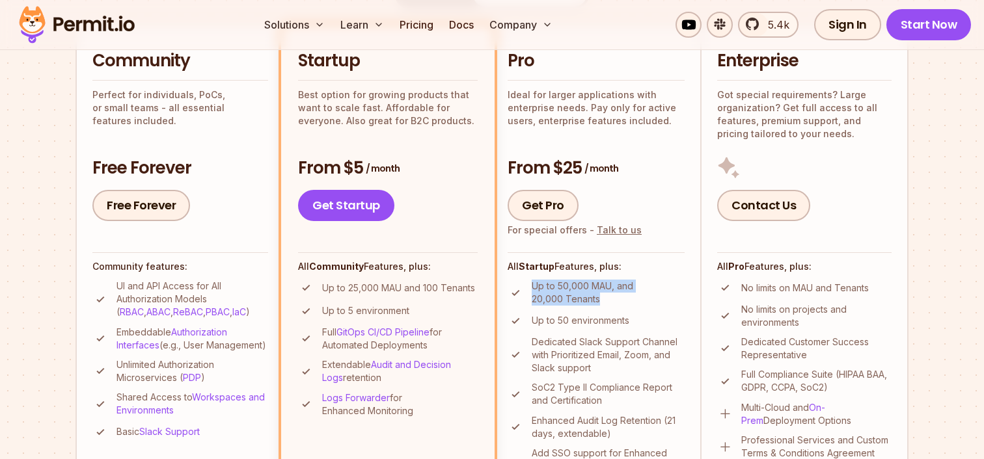
click at [632, 297] on li "Up to 50,000 MAU, and 20,000 Tenants" at bounding box center [596, 293] width 177 height 26
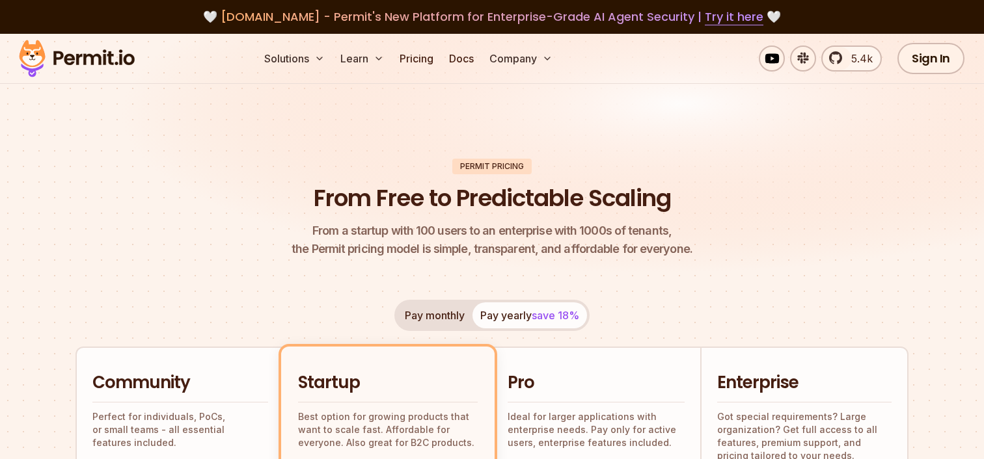
click at [65, 49] on img at bounding box center [77, 58] width 128 height 44
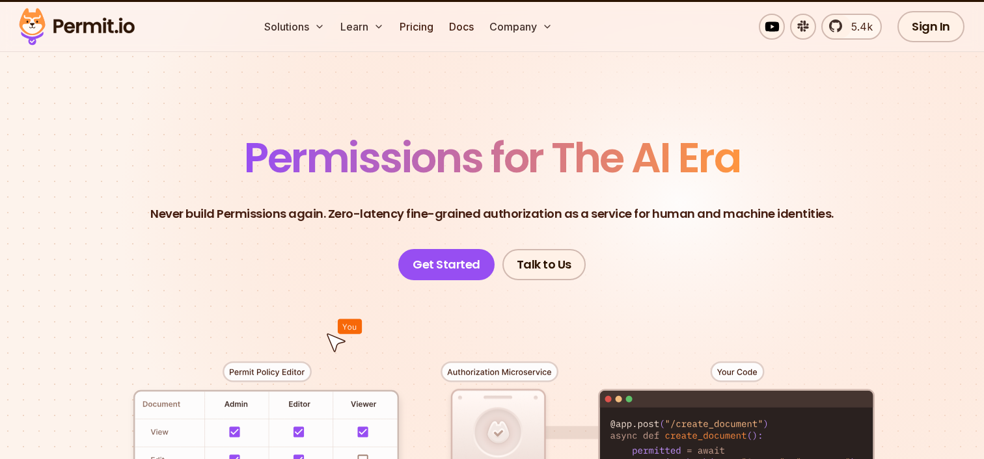
scroll to position [47, 0]
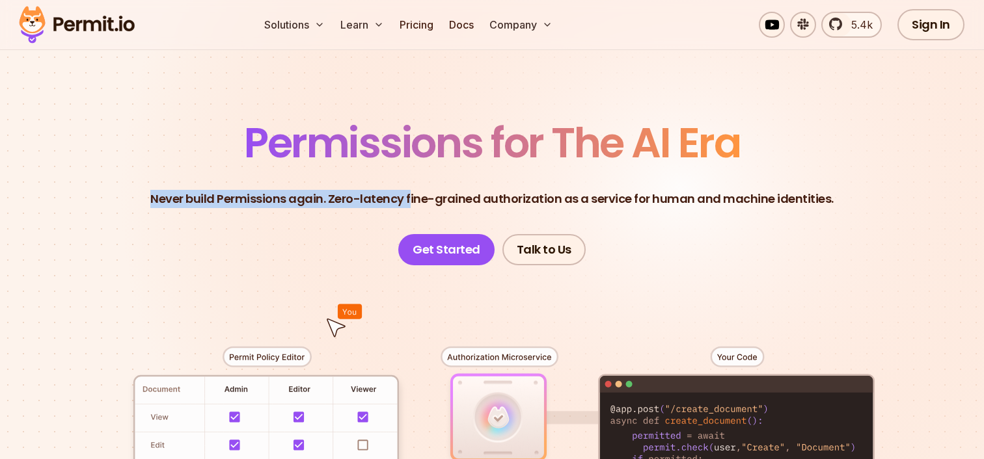
drag, startPoint x: 159, startPoint y: 199, endPoint x: 413, endPoint y: 193, distance: 253.2
click at [413, 194] on p "Never build Permissions again. Zero-latency fine-grained authorization as a ser…" at bounding box center [491, 199] width 683 height 18
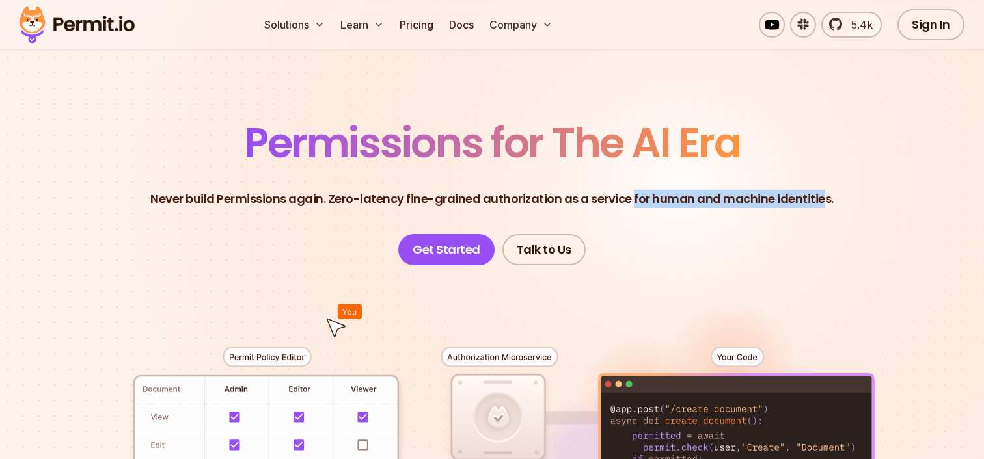
drag, startPoint x: 633, startPoint y: 200, endPoint x: 804, endPoint y: 200, distance: 171.2
click at [813, 200] on p "Never build Permissions again. Zero-latency fine-grained authorization as a ser…" at bounding box center [491, 199] width 683 height 18
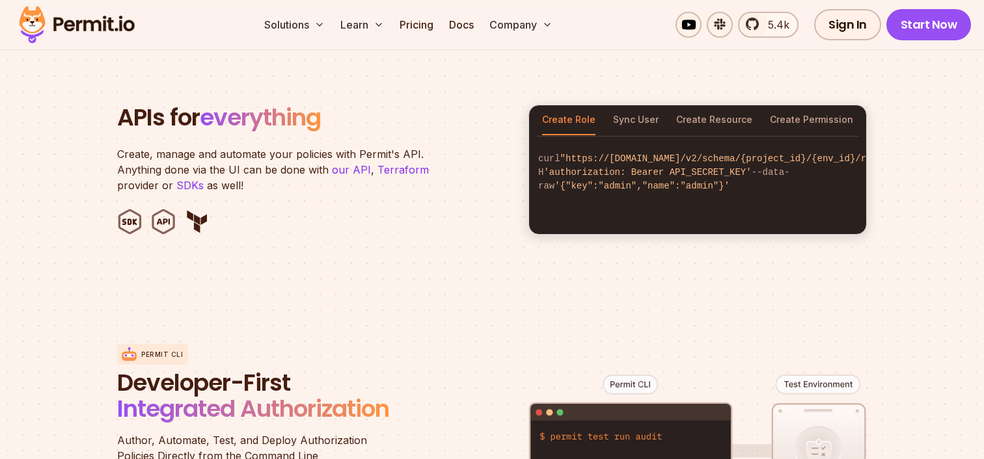
scroll to position [1349, 0]
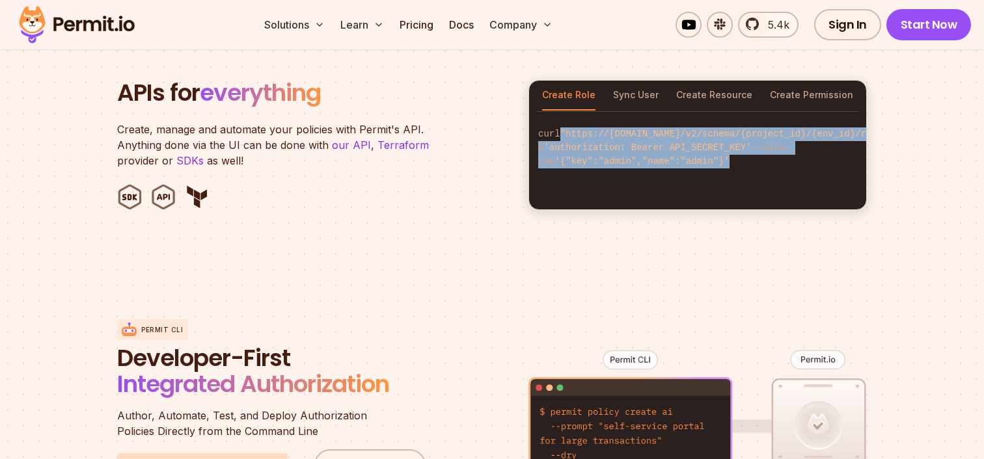
drag, startPoint x: 717, startPoint y: 162, endPoint x: 540, endPoint y: 131, distance: 179.8
click at [540, 131] on code "curl "https://[DOMAIN_NAME]/v2/schema/{project_id}/{env_id}/roles" -H 'authoriz…" at bounding box center [697, 148] width 337 height 62
click at [633, 81] on button "Sync User" at bounding box center [636, 96] width 46 height 30
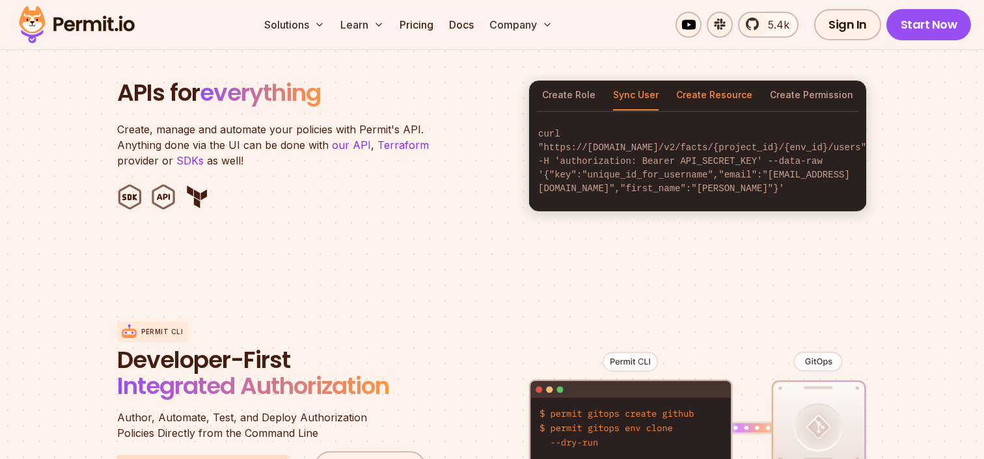
click at [703, 86] on button "Create Resource" at bounding box center [714, 96] width 76 height 30
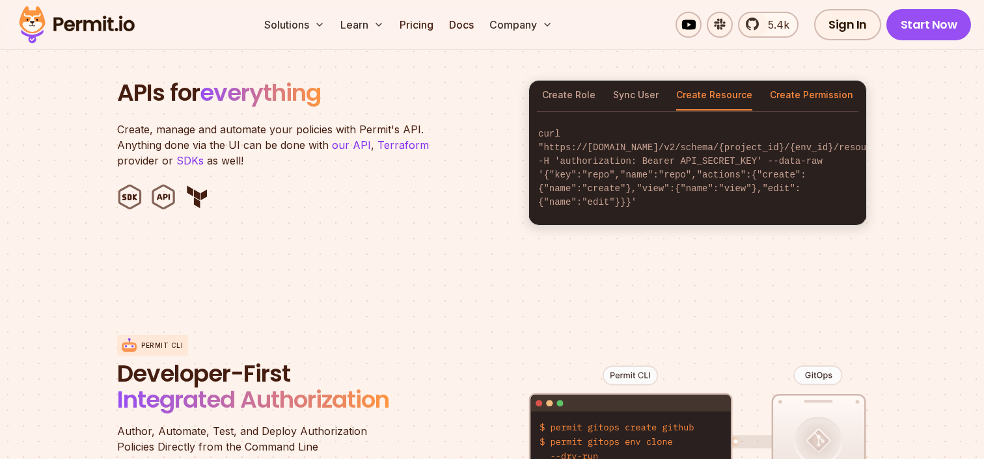
click at [832, 81] on button "Create Permission" at bounding box center [811, 96] width 83 height 30
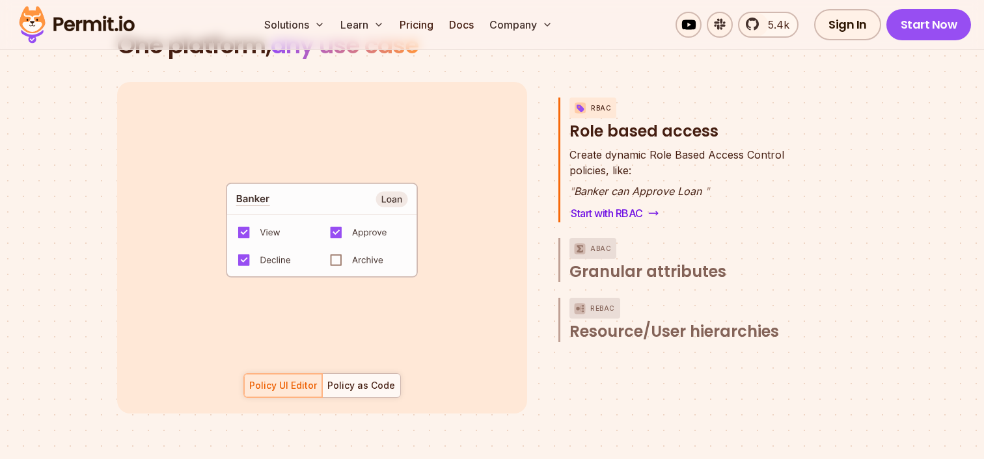
scroll to position [1898, 0]
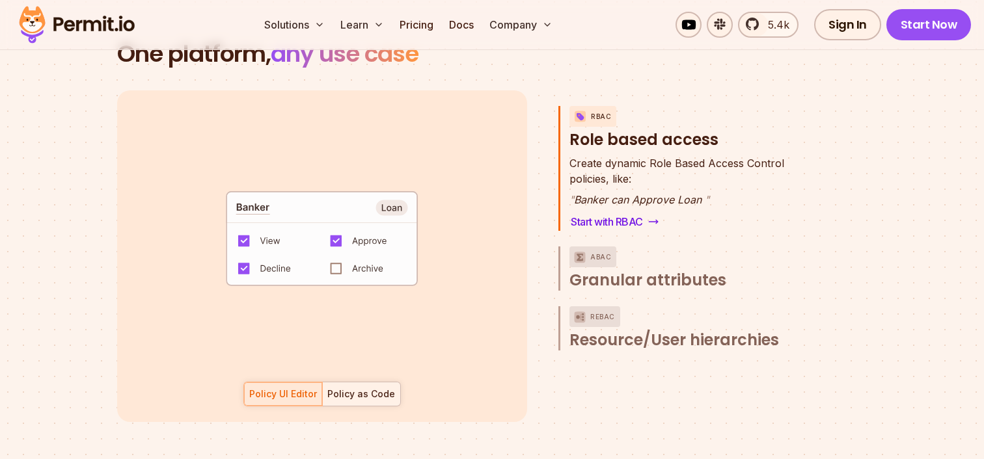
click at [389, 383] on div at bounding box center [361, 394] width 78 height 23
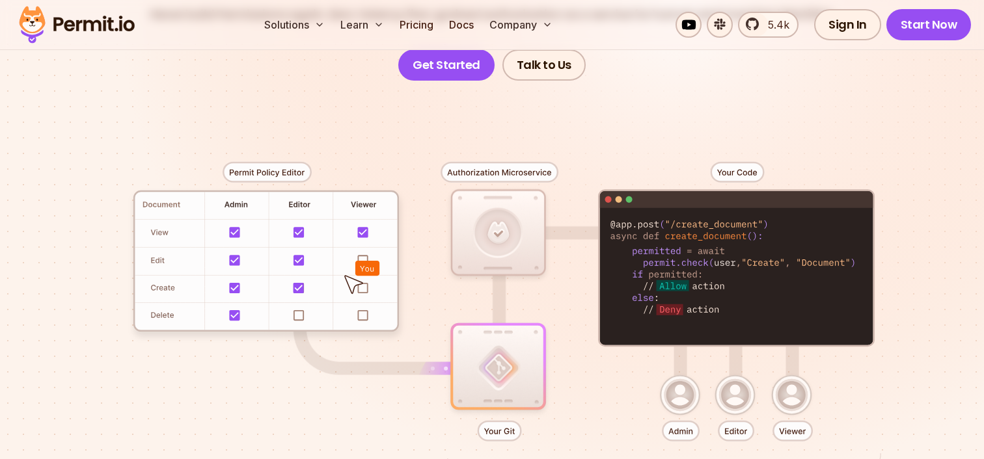
scroll to position [0, 0]
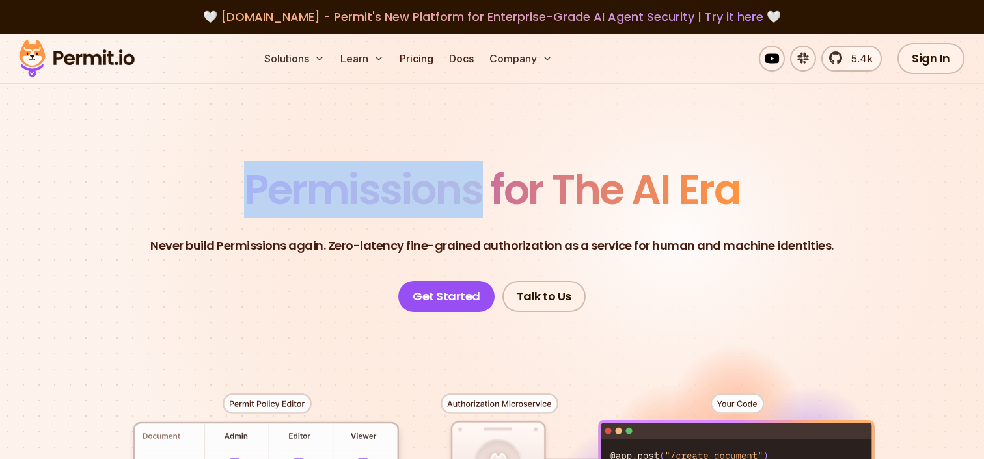
drag, startPoint x: 246, startPoint y: 186, endPoint x: 479, endPoint y: 184, distance: 233.0
click at [479, 184] on span "Permissions for The AI Era" at bounding box center [492, 190] width 496 height 58
copy span "Permissions"
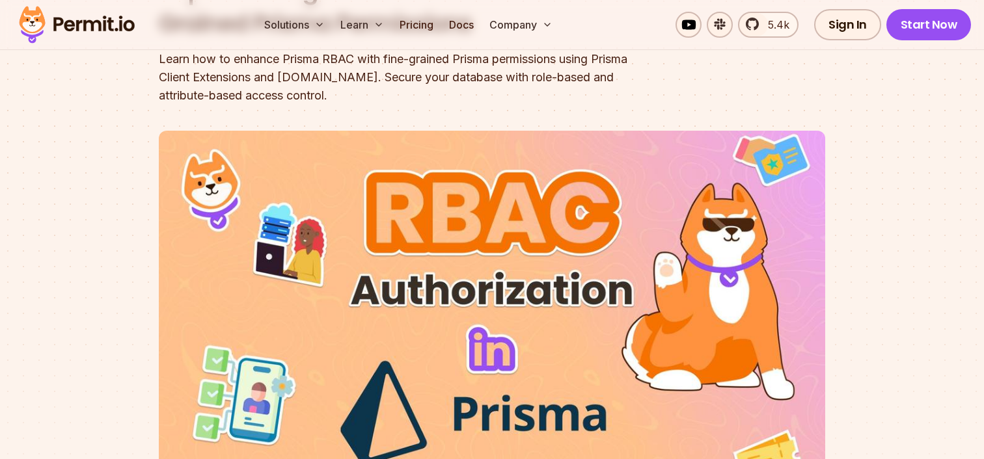
scroll to position [133, 0]
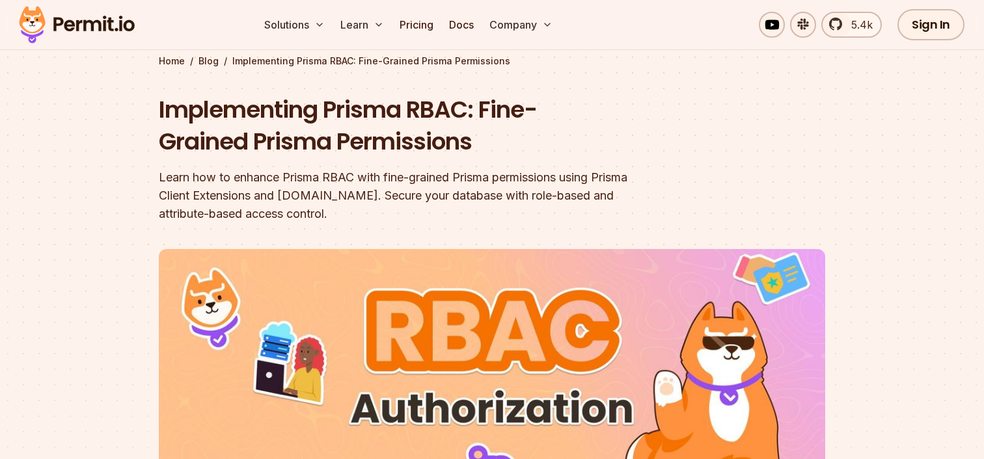
scroll to position [90, 0]
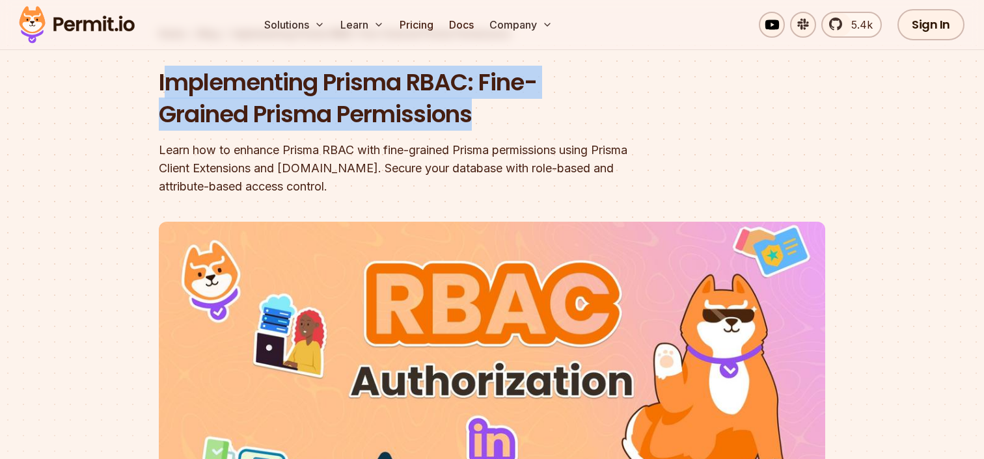
drag, startPoint x: 163, startPoint y: 94, endPoint x: 528, endPoint y: 128, distance: 366.6
click at [528, 128] on h1 "Implementing Prisma RBAC: Fine-Grained Prisma Permissions" at bounding box center [409, 98] width 500 height 64
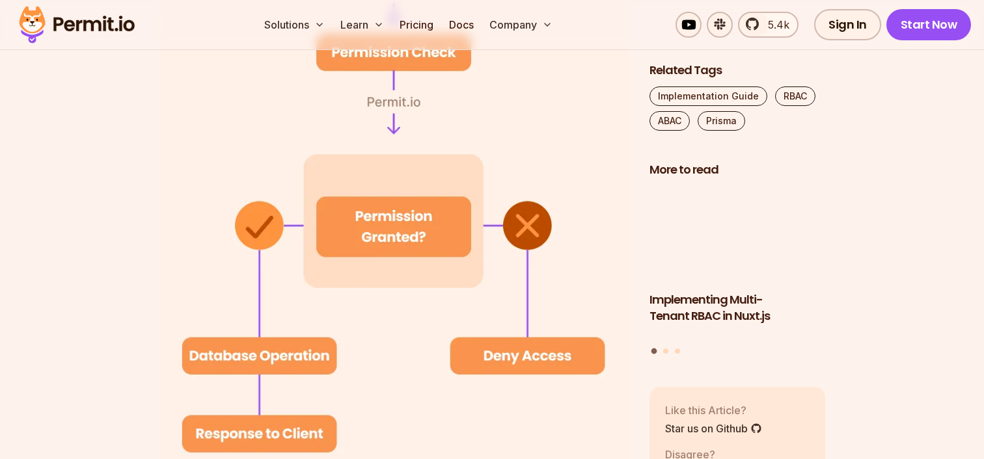
scroll to position [3070, 0]
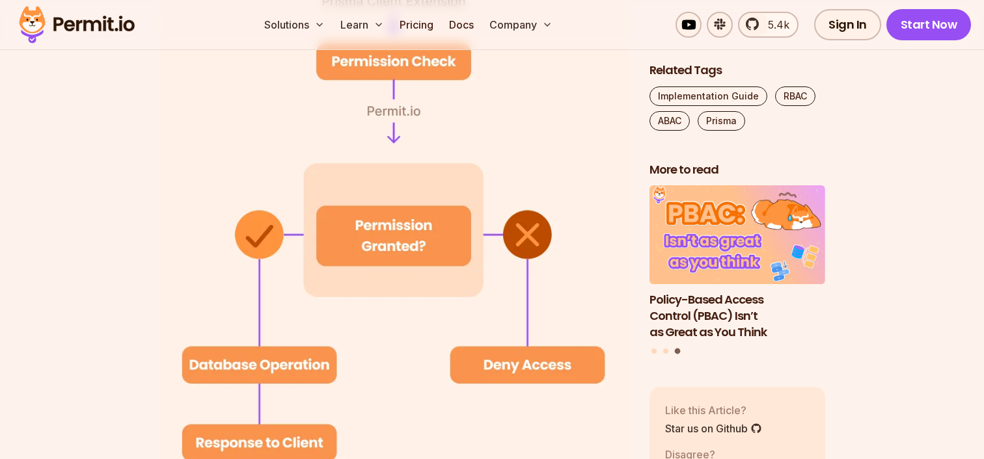
click at [597, 353] on img at bounding box center [394, 211] width 470 height 632
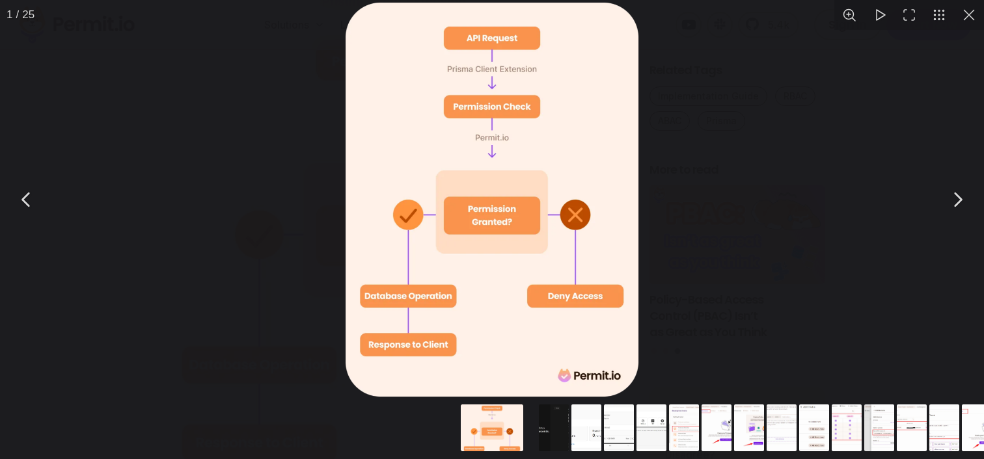
click at [798, 128] on div "You can close this modal content with the ESC key" at bounding box center [492, 200] width 984 height 400
